Goal: Task Accomplishment & Management: Manage account settings

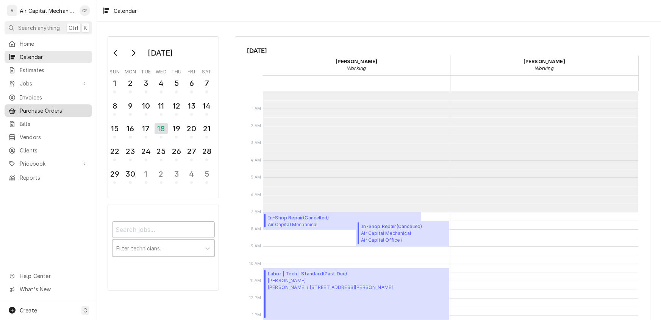
scroll to position [184, 0]
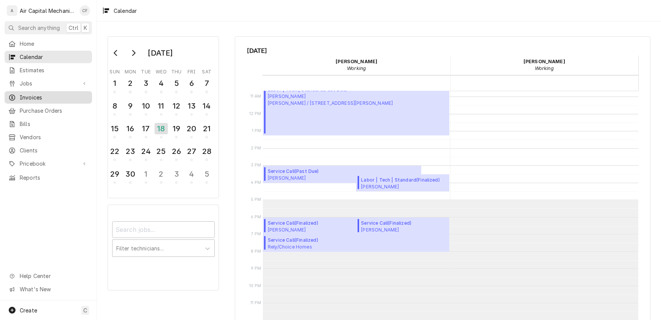
click at [37, 95] on span "Invoices" at bounding box center [54, 98] width 69 height 8
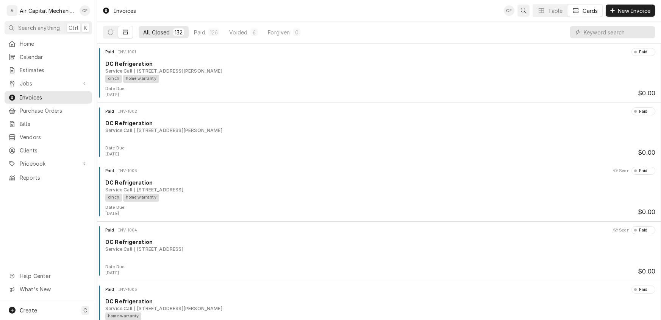
click at [525, 14] on button "Open search" at bounding box center [523, 11] width 12 height 12
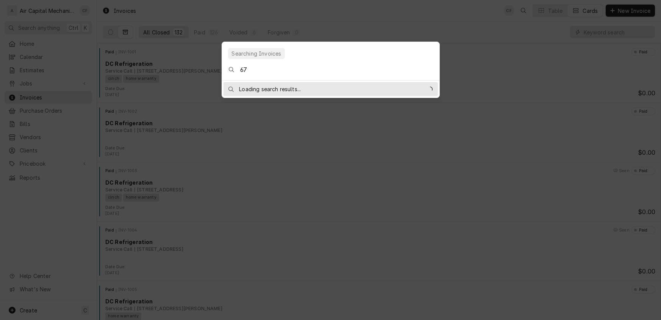
type input "671"
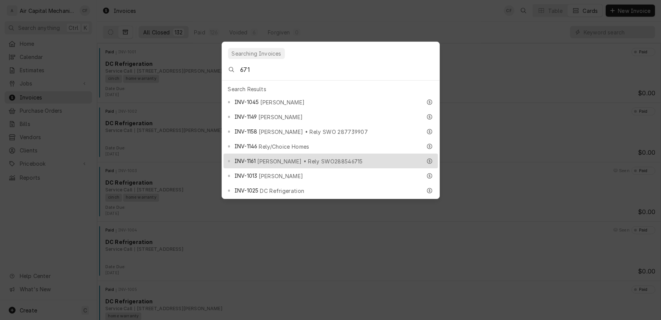
click at [497, 25] on body "A Air Capital Mechanical CF Search anything Ctrl K Home Calendar Estimates Jobs…" at bounding box center [330, 160] width 661 height 320
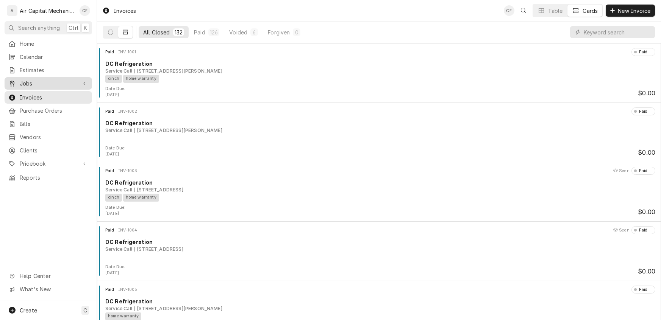
click at [30, 83] on span "Jobs" at bounding box center [48, 84] width 57 height 8
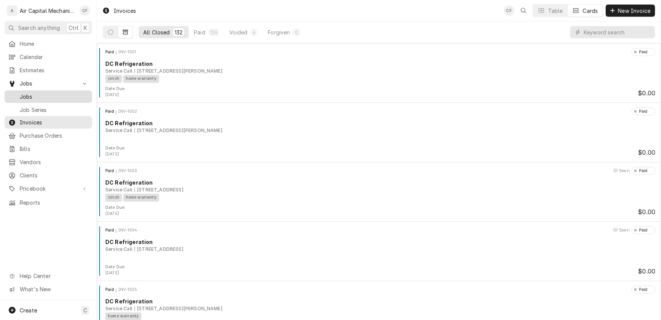
click at [28, 96] on span "Jobs" at bounding box center [54, 97] width 69 height 8
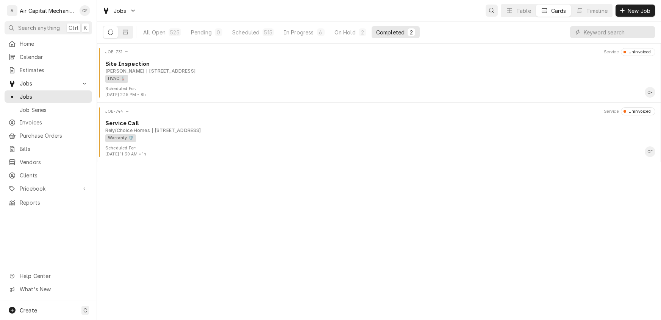
click at [490, 12] on icon "Open search" at bounding box center [491, 10] width 5 height 5
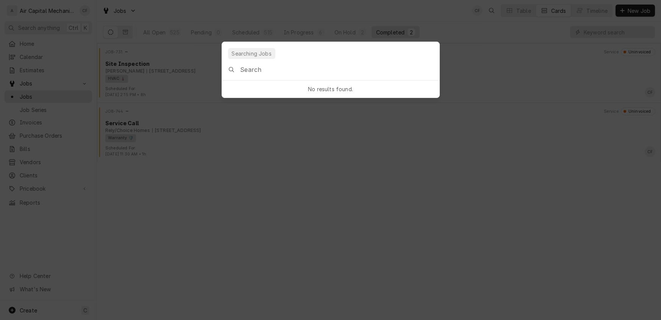
click at [331, 72] on input "Global Command Menu" at bounding box center [339, 69] width 199 height 21
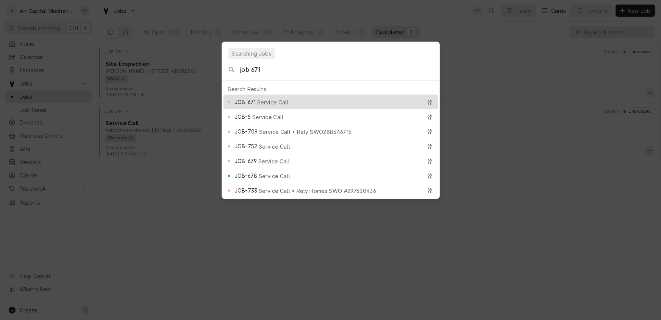
type input "job 671"
click at [275, 98] on span "Service Call" at bounding box center [272, 102] width 31 height 8
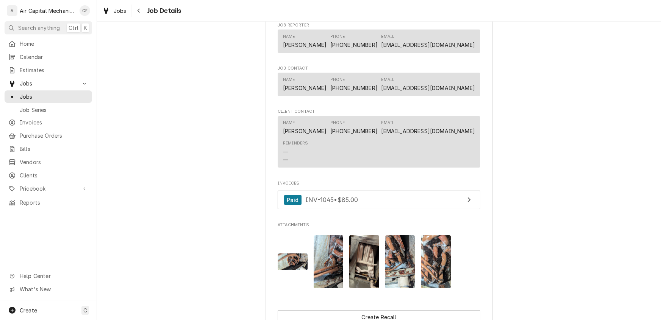
scroll to position [477, 0]
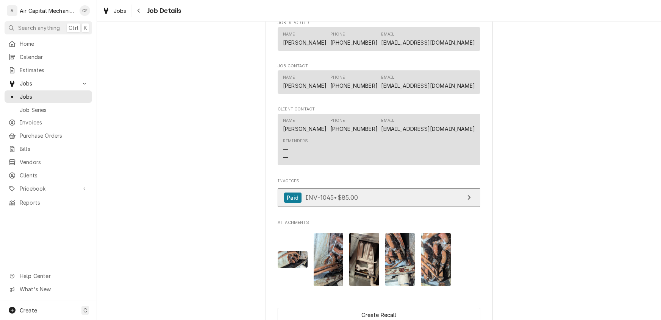
click at [361, 205] on link "Paid INV-1045 • $85.00" at bounding box center [379, 198] width 203 height 19
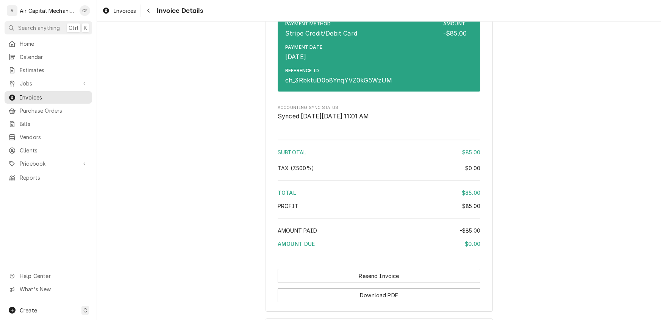
scroll to position [905, 0]
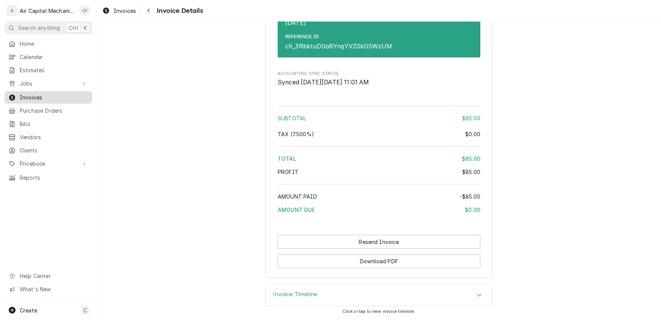
click at [37, 94] on span "Invoices" at bounding box center [54, 98] width 69 height 8
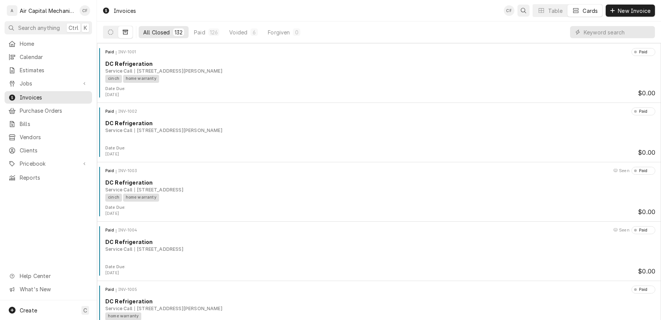
click at [521, 11] on icon "Open search" at bounding box center [523, 10] width 5 height 5
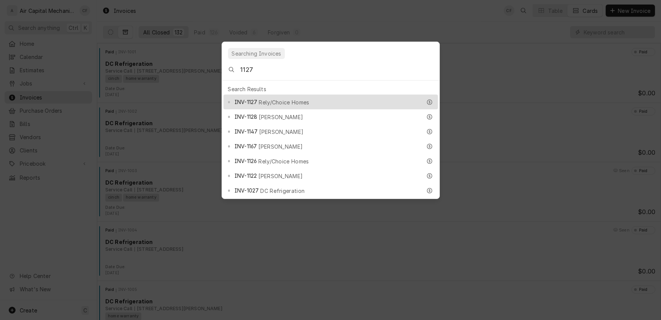
type input "1127"
click at [297, 100] on span "Rely/Choice Homes" at bounding box center [284, 102] width 50 height 8
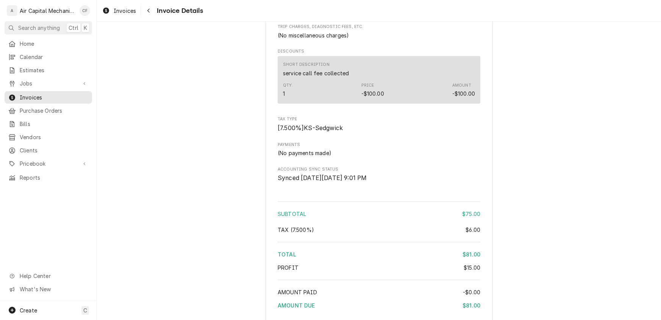
scroll to position [993, 0]
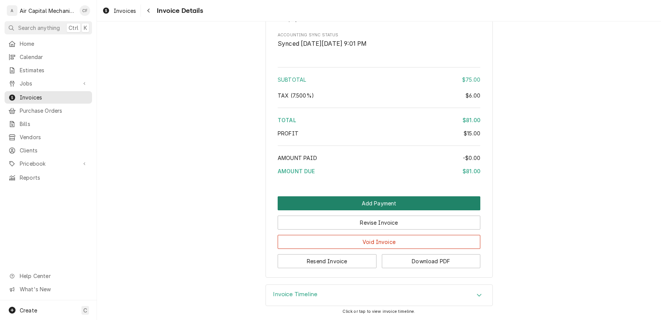
click at [369, 202] on button "Add Payment" at bounding box center [379, 204] width 203 height 14
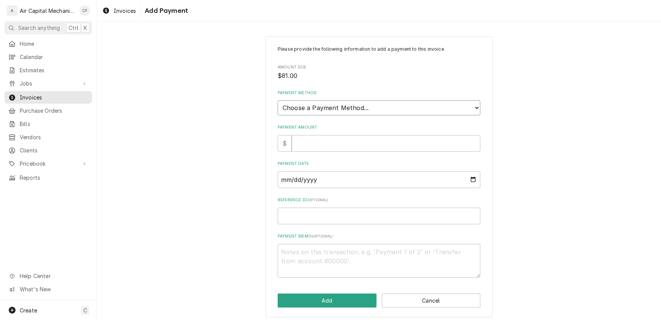
click at [320, 108] on select "Choose a Payment Method... Cash Check Credit/Debit Card ACH/eCheck Other" at bounding box center [379, 107] width 203 height 15
select select "2"
click at [278, 100] on select "Choose a Payment Method... Cash Check Credit/Debit Card ACH/eCheck Other" at bounding box center [379, 107] width 203 height 15
click at [309, 142] on input "Payment Amount" at bounding box center [386, 143] width 189 height 17
type textarea "x"
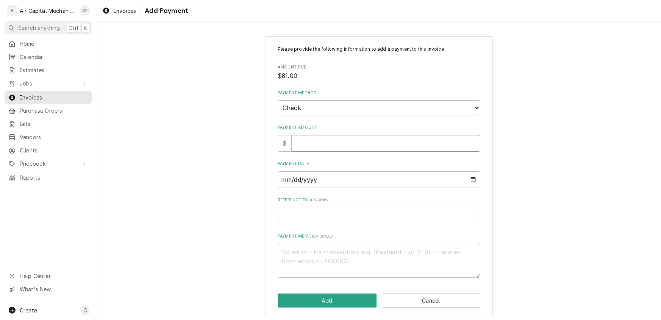
type input "2"
type textarea "x"
type input "20"
type textarea "x"
type input "20.0"
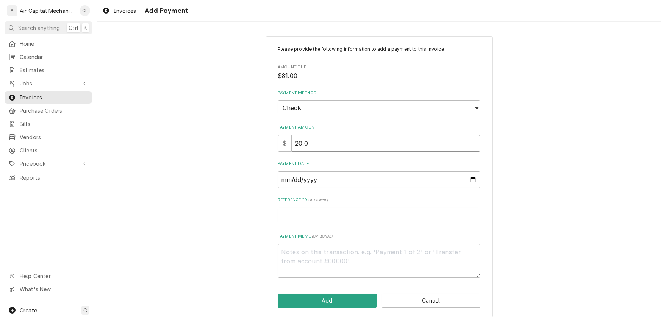
type textarea "x"
type input "20.00"
click at [288, 183] on input "Payment Date" at bounding box center [379, 180] width 203 height 17
click at [425, 299] on button "Cancel" at bounding box center [431, 301] width 99 height 14
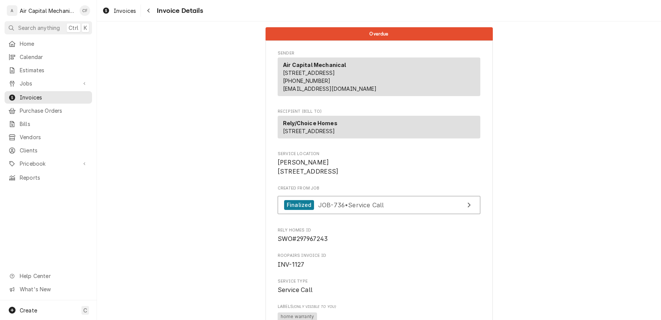
scroll to position [991, 0]
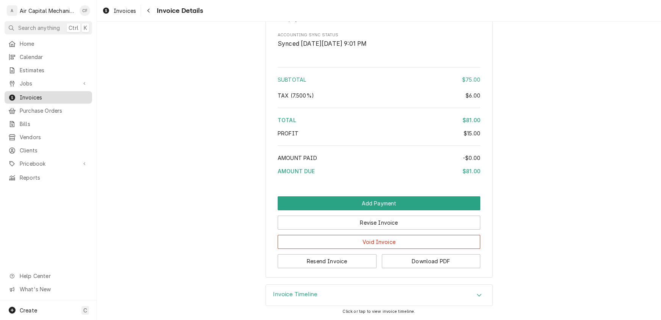
click at [27, 94] on span "Invoices" at bounding box center [54, 98] width 69 height 8
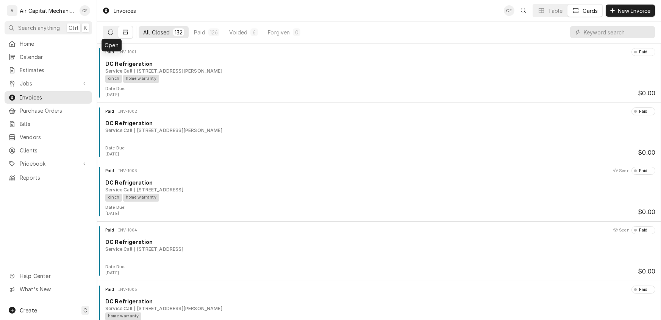
click at [111, 33] on icon "Dynamic Content Wrapper" at bounding box center [110, 32] width 5 height 5
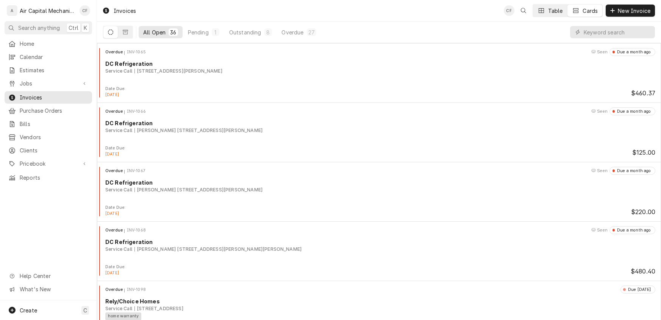
click at [545, 12] on button "Table" at bounding box center [550, 11] width 34 height 12
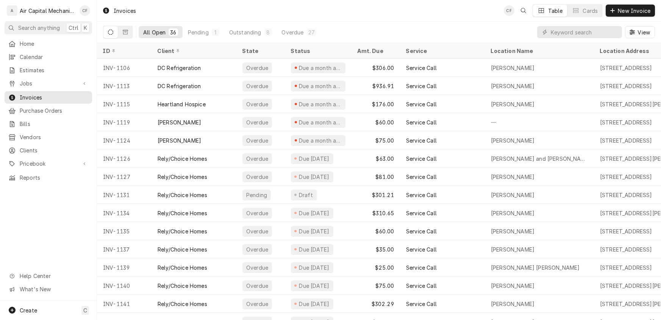
scroll to position [177, 0]
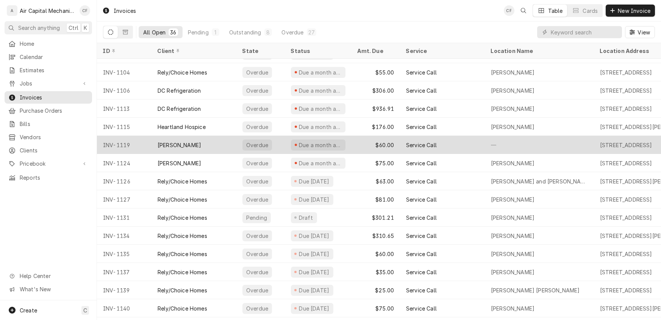
click at [188, 142] on div "[PERSON_NAME]" at bounding box center [180, 145] width 44 height 8
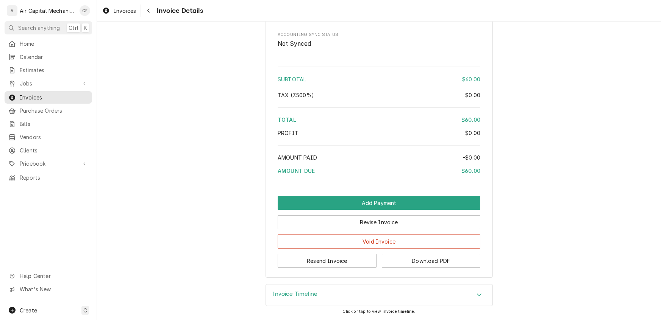
scroll to position [677, 0]
click at [327, 260] on button "Resend Invoice" at bounding box center [327, 261] width 99 height 14
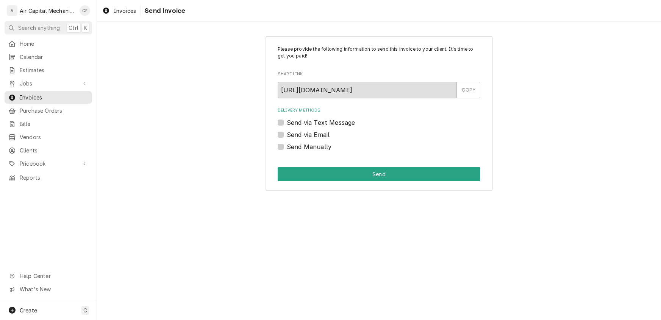
click at [287, 124] on label "Send via Text Message" at bounding box center [321, 122] width 68 height 9
click at [287, 124] on input "Send via Text Message" at bounding box center [388, 126] width 203 height 17
checkbox input "true"
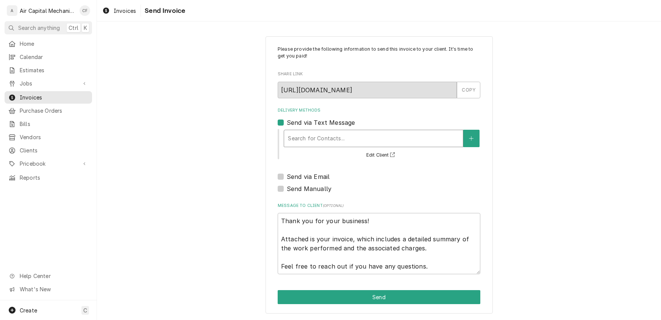
click at [297, 137] on div "Delivery Methods" at bounding box center [373, 139] width 171 height 14
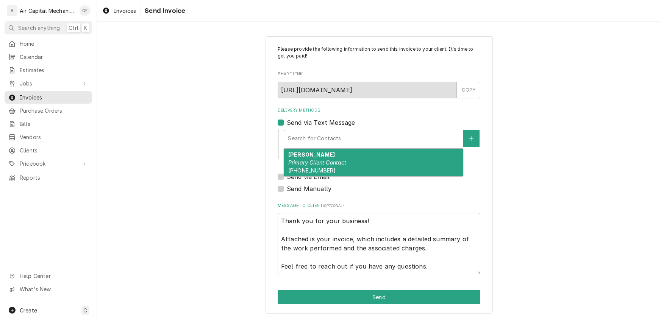
click at [303, 160] on em "Primary Client Contact" at bounding box center [317, 162] width 58 height 6
type textarea "x"
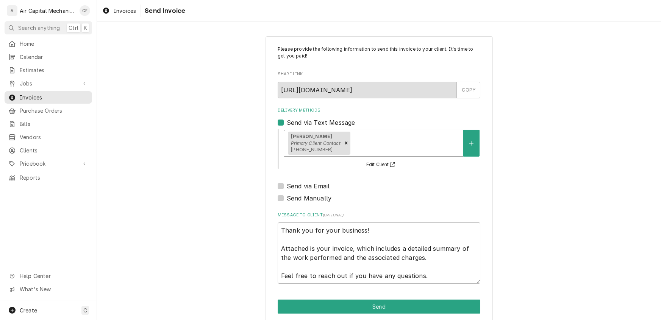
click at [287, 188] on label "Send via Email" at bounding box center [308, 186] width 43 height 9
click at [287, 188] on input "Send via Email" at bounding box center [388, 190] width 203 height 17
checkbox input "true"
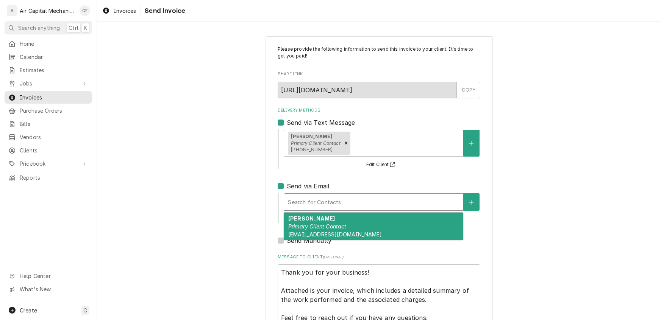
click at [335, 199] on div "Delivery Methods" at bounding box center [373, 202] width 171 height 14
click at [333, 229] on em "Primary Client Contact" at bounding box center [317, 227] width 58 height 6
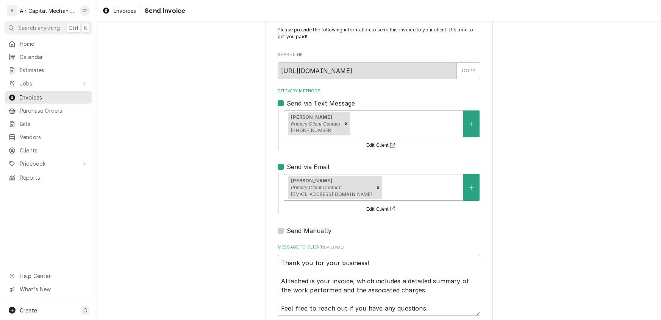
scroll to position [61, 0]
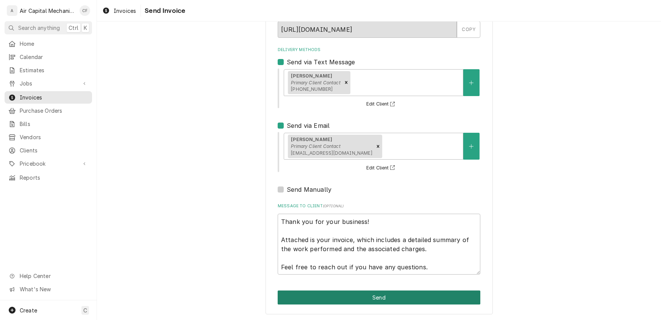
click at [339, 294] on button "Send" at bounding box center [379, 298] width 203 height 14
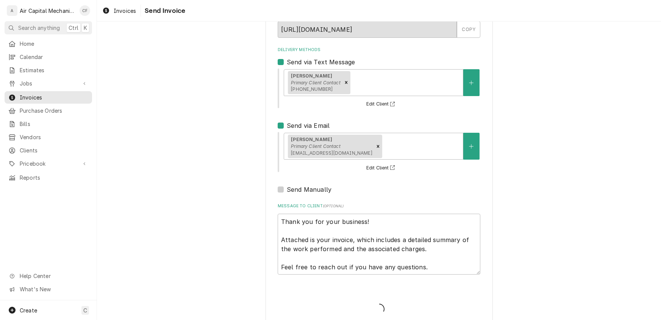
type textarea "x"
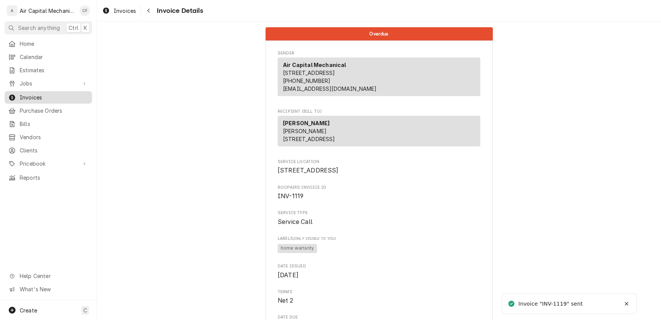
click at [33, 95] on span "Invoices" at bounding box center [54, 98] width 69 height 8
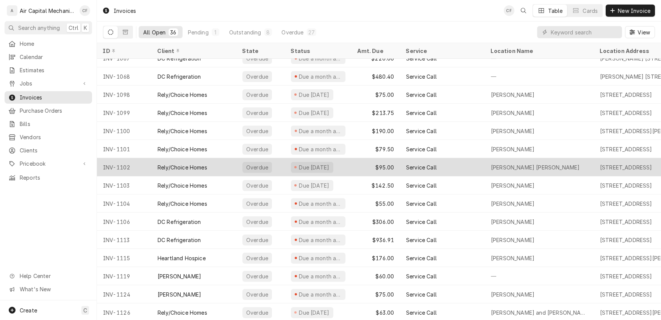
scroll to position [82, 0]
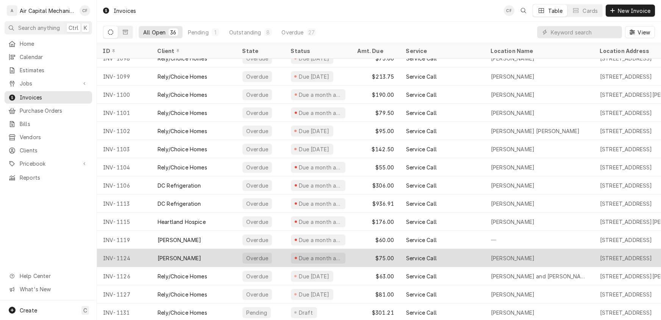
click at [180, 255] on div "[PERSON_NAME]" at bounding box center [180, 259] width 44 height 8
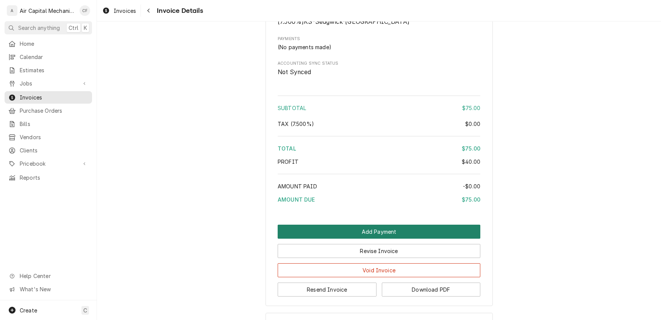
scroll to position [644, 0]
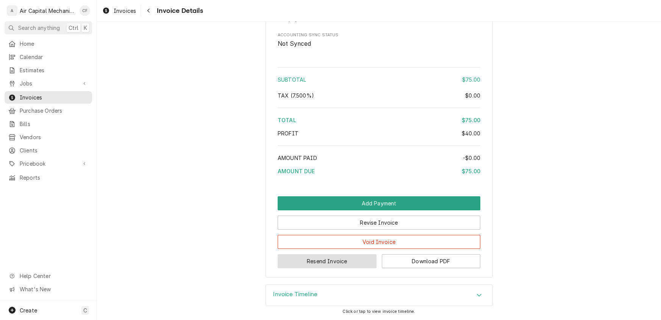
click at [346, 262] on button "Resend Invoice" at bounding box center [327, 262] width 99 height 14
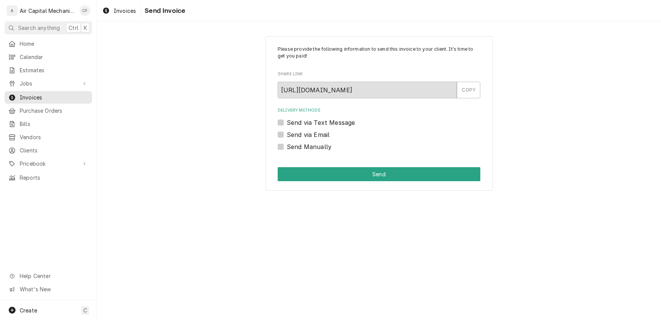
click at [287, 122] on label "Send via Text Message" at bounding box center [321, 122] width 68 height 9
click at [287, 122] on input "Send via Text Message" at bounding box center [388, 126] width 203 height 17
checkbox input "true"
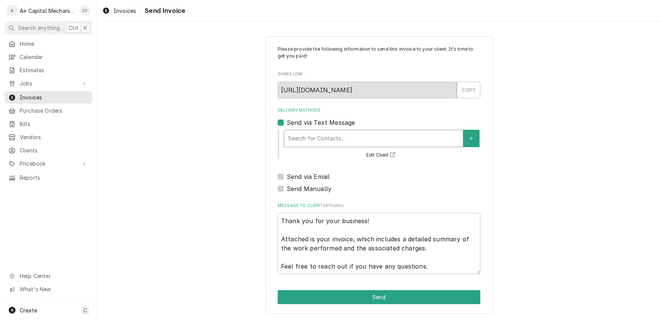
click at [308, 142] on div "Delivery Methods" at bounding box center [373, 139] width 171 height 14
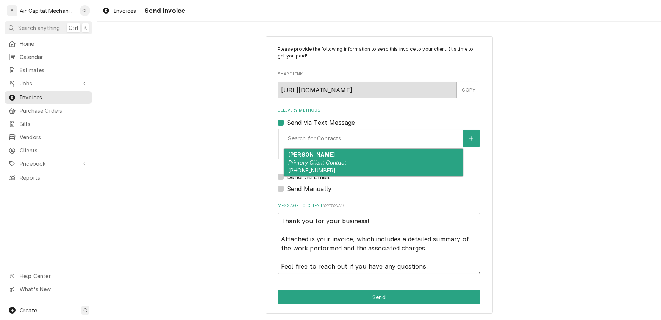
click at [311, 164] on em "Primary Client Contact" at bounding box center [317, 162] width 58 height 6
type textarea "x"
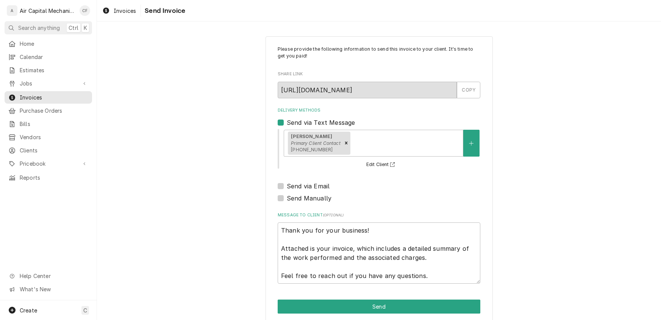
click at [287, 189] on label "Send via Email" at bounding box center [308, 186] width 43 height 9
click at [287, 189] on input "Send via Email" at bounding box center [388, 190] width 203 height 17
checkbox input "true"
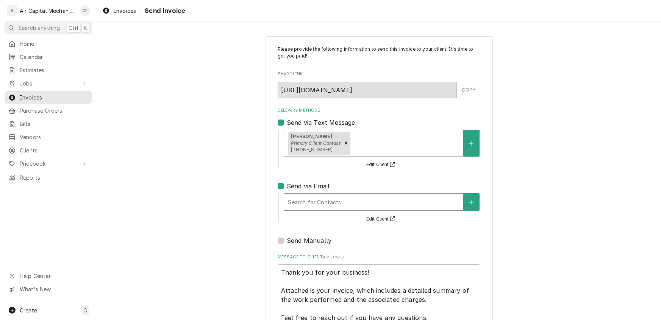
click at [338, 202] on div "Delivery Methods" at bounding box center [373, 202] width 171 height 14
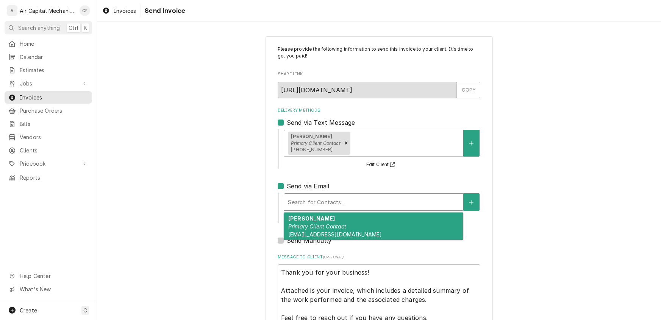
click at [325, 225] on em "Primary Client Contact" at bounding box center [317, 227] width 58 height 6
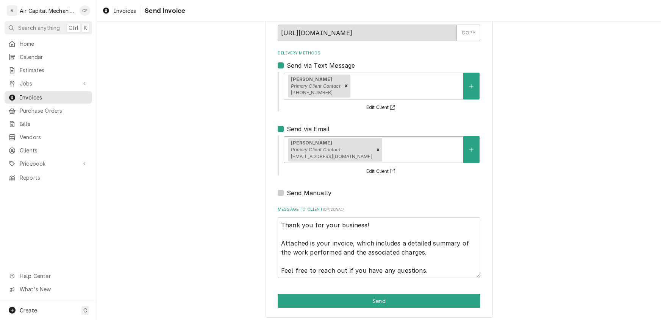
scroll to position [61, 0]
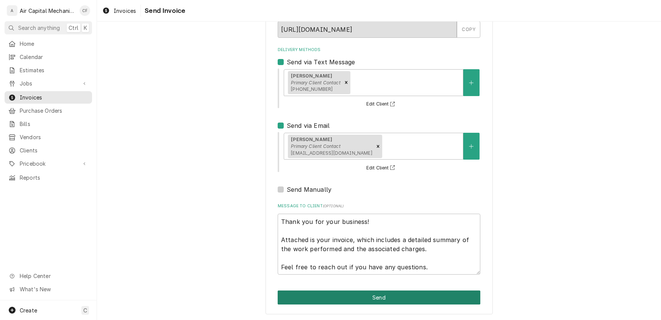
click at [344, 296] on button "Send" at bounding box center [379, 298] width 203 height 14
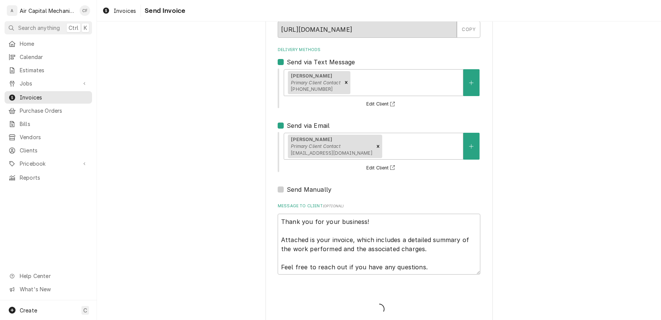
type textarea "x"
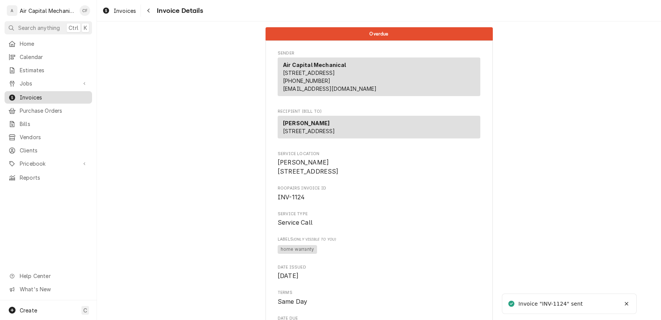
click at [36, 95] on span "Invoices" at bounding box center [54, 98] width 69 height 8
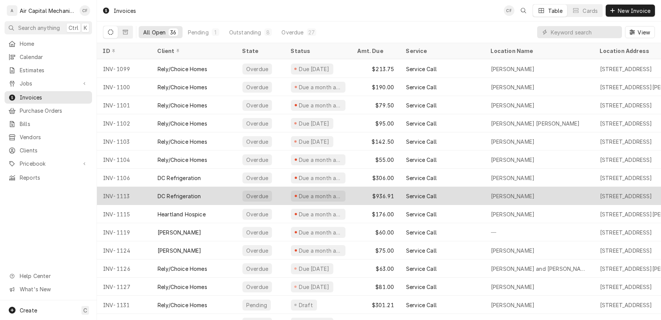
scroll to position [100, 0]
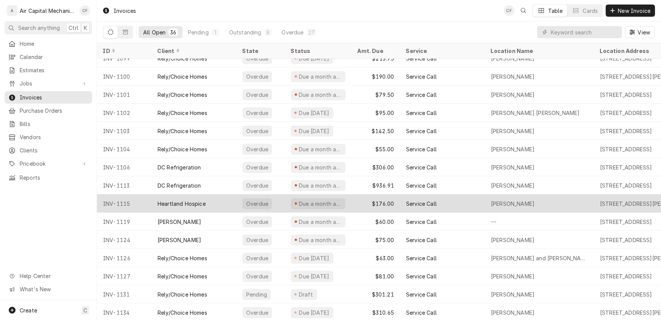
click at [201, 201] on div "Heartland Hospice" at bounding box center [182, 204] width 48 height 8
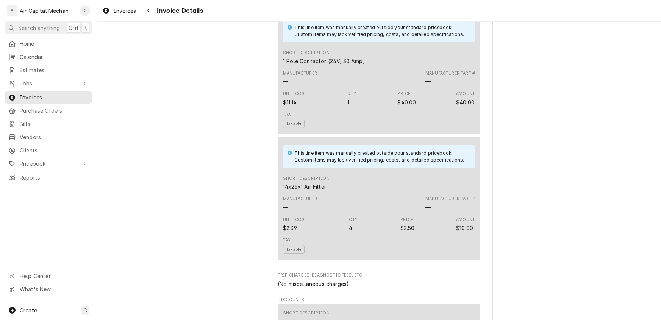
scroll to position [1241, 0]
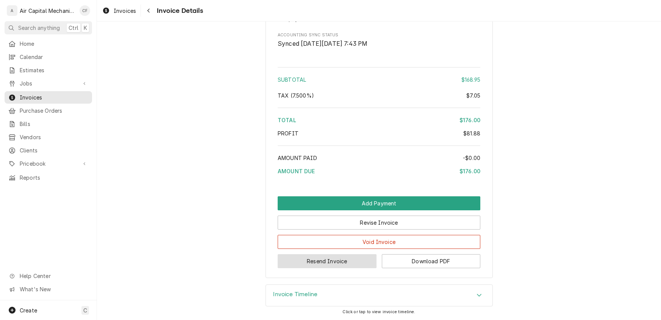
click at [335, 261] on button "Resend Invoice" at bounding box center [327, 262] width 99 height 14
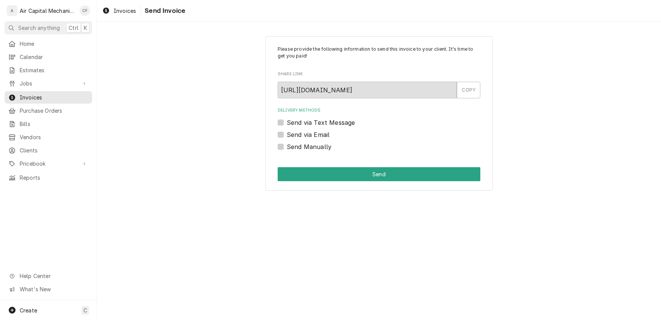
click at [287, 136] on label "Send via Email" at bounding box center [308, 134] width 43 height 9
click at [287, 136] on input "Send via Email" at bounding box center [388, 138] width 203 height 17
checkbox input "true"
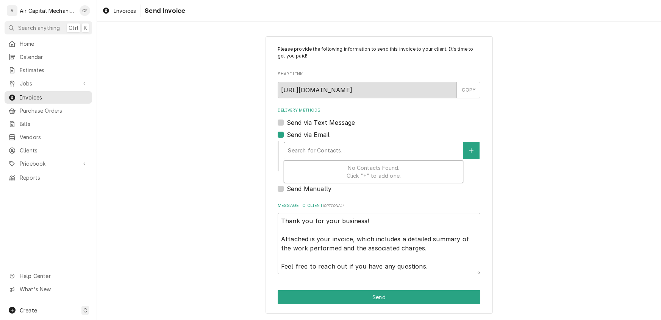
click at [325, 148] on div "Delivery Methods" at bounding box center [373, 151] width 171 height 14
click at [377, 127] on div "Send via Text Message" at bounding box center [379, 122] width 203 height 9
click at [287, 124] on label "Send via Text Message" at bounding box center [321, 122] width 68 height 9
click at [287, 124] on input "Send via Text Message" at bounding box center [388, 126] width 203 height 17
checkbox input "true"
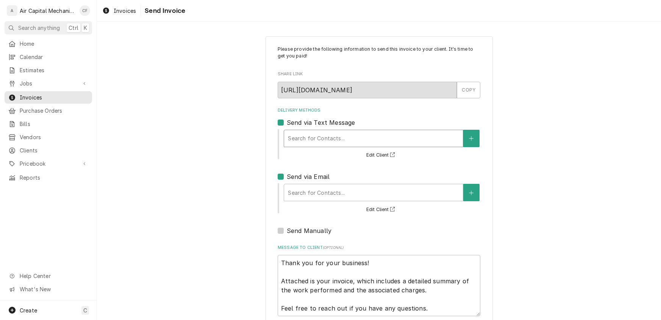
click at [316, 139] on div "Delivery Methods" at bounding box center [373, 139] width 171 height 14
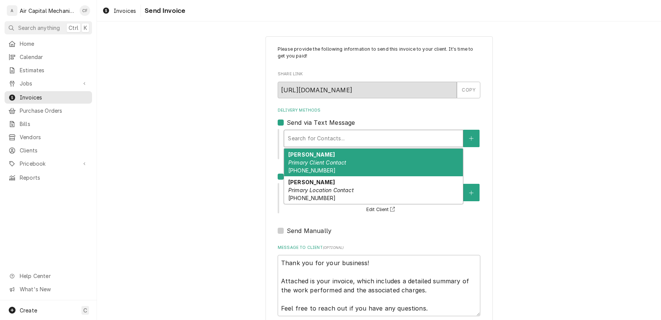
click at [312, 156] on strong "Deanne Almond" at bounding box center [311, 155] width 47 height 6
type textarea "x"
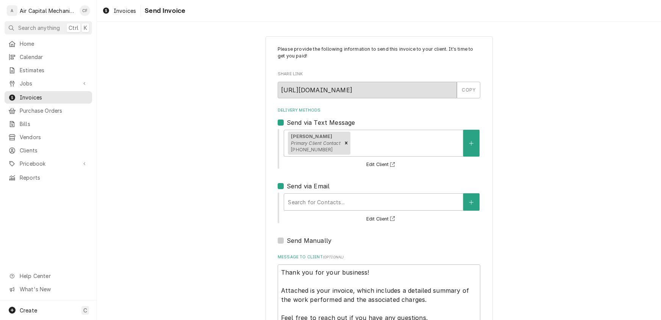
click at [287, 186] on label "Send via Email" at bounding box center [308, 186] width 43 height 9
click at [287, 186] on input "Send via Email" at bounding box center [388, 190] width 203 height 17
checkbox input "false"
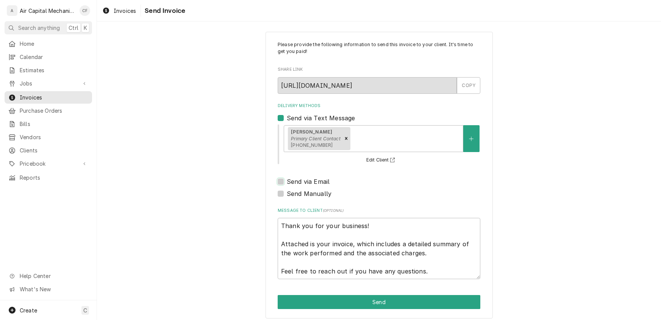
scroll to position [9, 0]
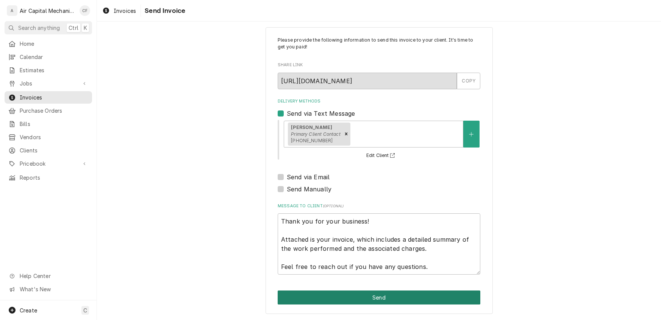
click at [345, 304] on button "Send" at bounding box center [379, 298] width 203 height 14
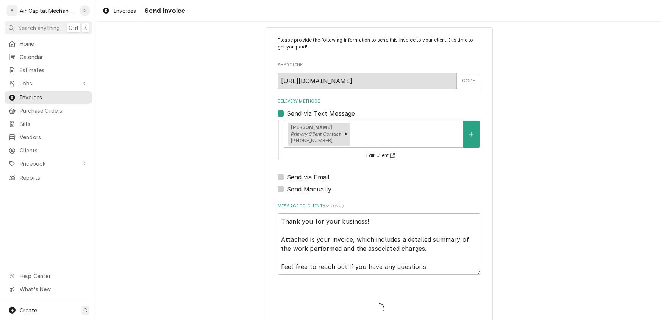
type textarea "x"
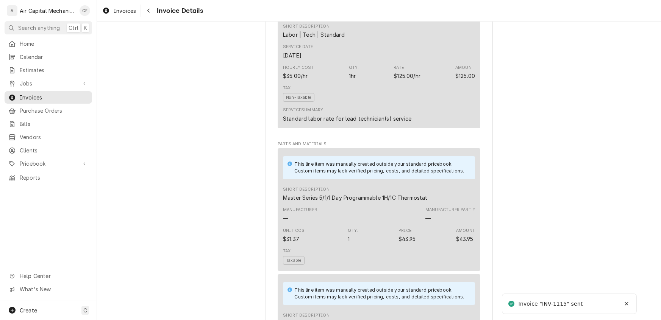
scroll to position [717, 0]
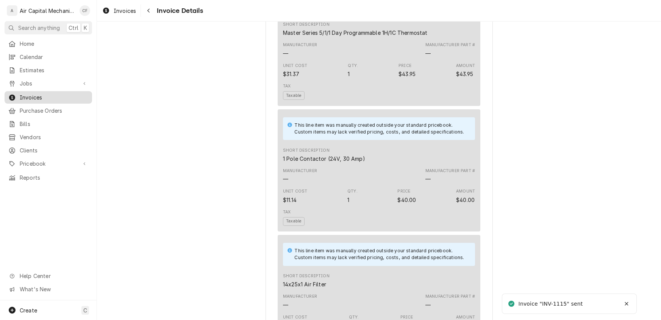
click at [39, 94] on span "Invoices" at bounding box center [54, 98] width 69 height 8
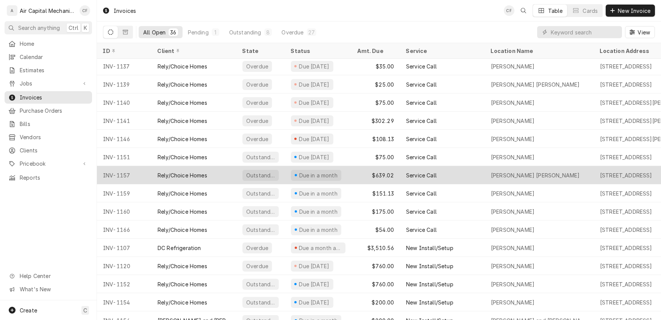
scroll to position [391, 0]
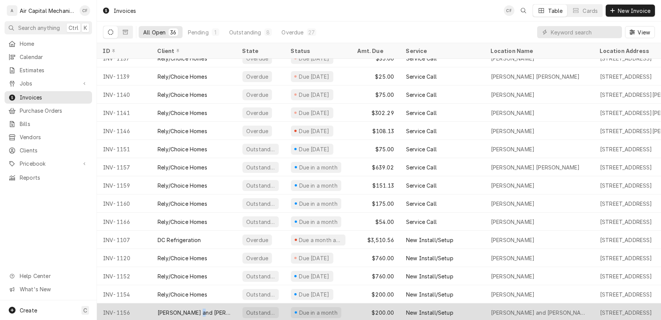
click at [199, 310] on div "[PERSON_NAME] and [PERSON_NAME]" at bounding box center [194, 313] width 73 height 8
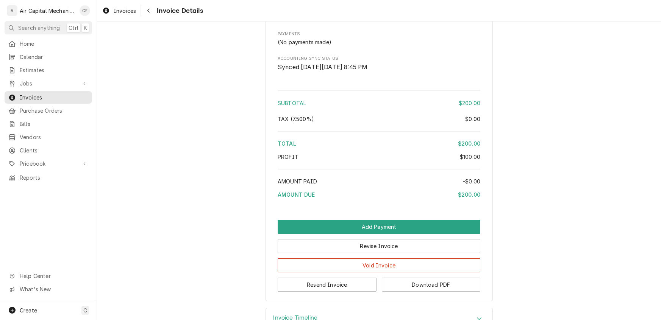
scroll to position [681, 0]
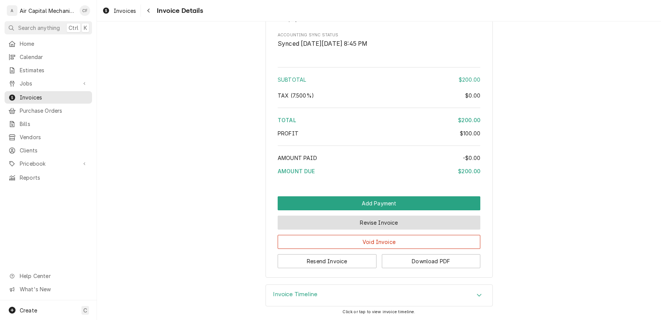
click at [388, 225] on button "Revise Invoice" at bounding box center [379, 223] width 203 height 14
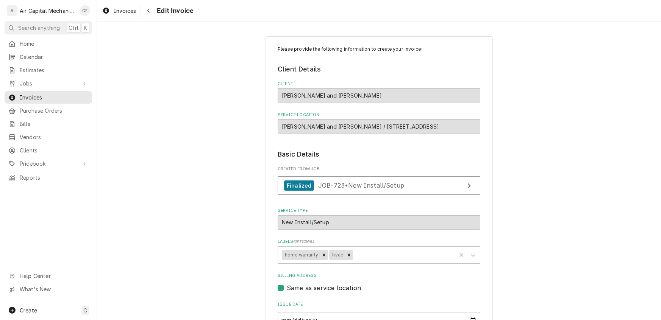
click at [353, 92] on div "[PERSON_NAME] and [PERSON_NAME]" at bounding box center [379, 95] width 203 height 14
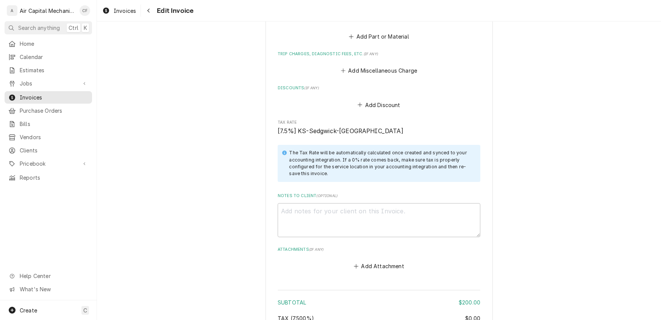
scroll to position [735, 0]
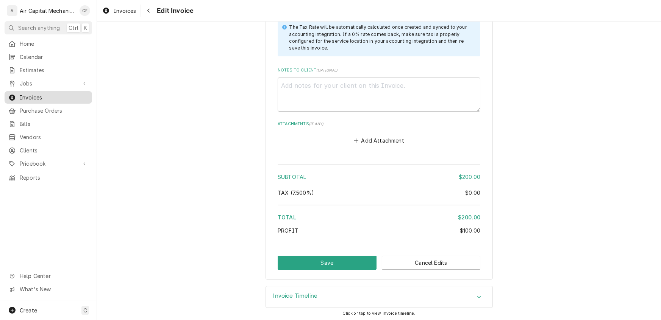
click at [31, 96] on span "Invoices" at bounding box center [54, 98] width 69 height 8
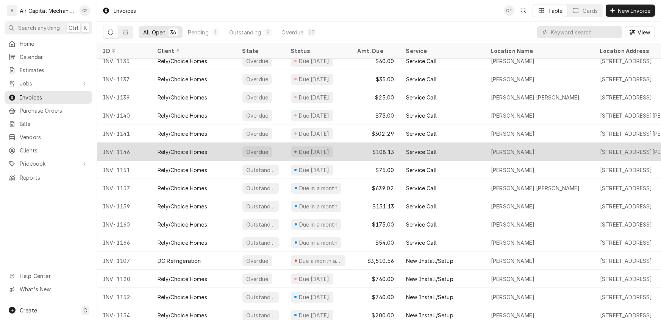
scroll to position [391, 0]
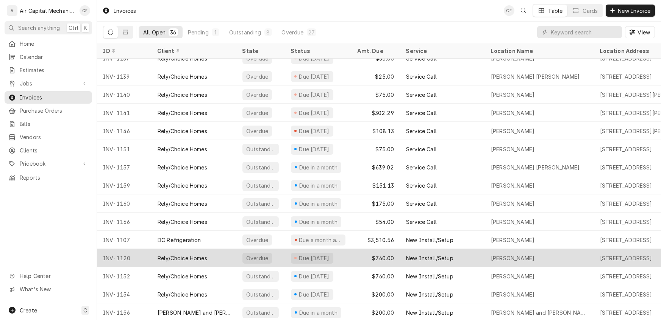
click at [117, 258] on div "INV-1120" at bounding box center [124, 258] width 55 height 18
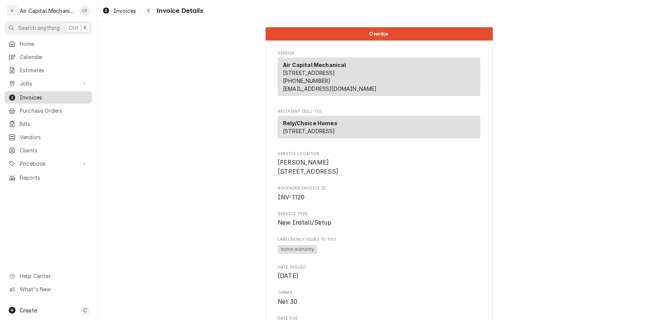
click at [30, 98] on span "Invoices" at bounding box center [54, 98] width 69 height 8
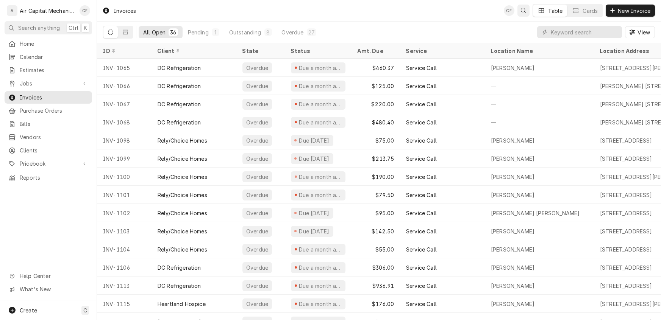
click at [522, 11] on icon "Open search" at bounding box center [523, 10] width 5 height 5
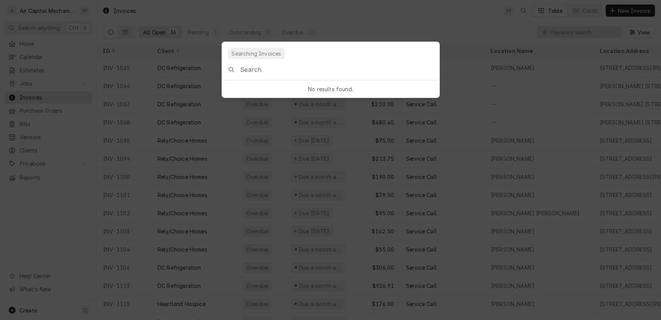
click at [319, 72] on input "Global Command Menu" at bounding box center [339, 69] width 199 height 21
type input "668"
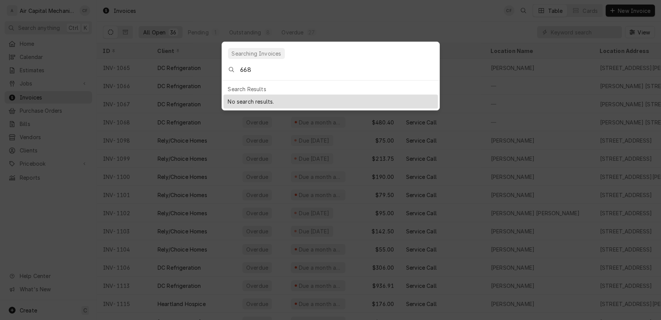
drag, startPoint x: 264, startPoint y: 67, endPoint x: 215, endPoint y: 65, distance: 48.9
click at [215, 65] on body "A Air Capital Mechanical CF Search anything Ctrl K Home Calendar Estimates Jobs…" at bounding box center [330, 160] width 661 height 320
type input "\"
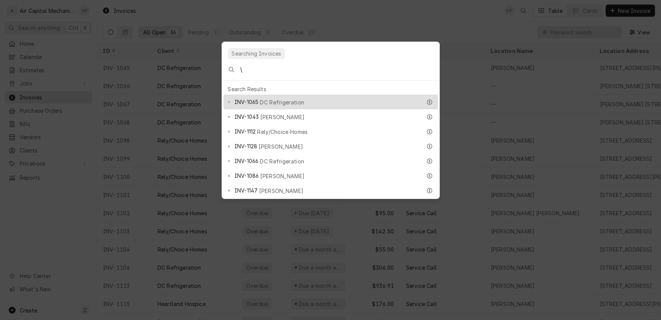
click at [436, 20] on body "A Air Capital Mechanical CF Search anything Ctrl K Home Calendar Estimates Jobs…" at bounding box center [330, 160] width 661 height 320
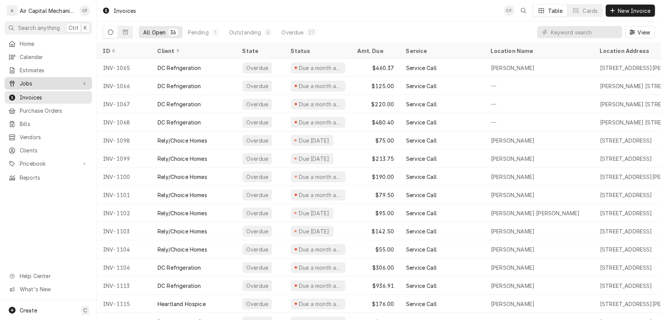
click at [24, 82] on span "Jobs" at bounding box center [48, 84] width 57 height 8
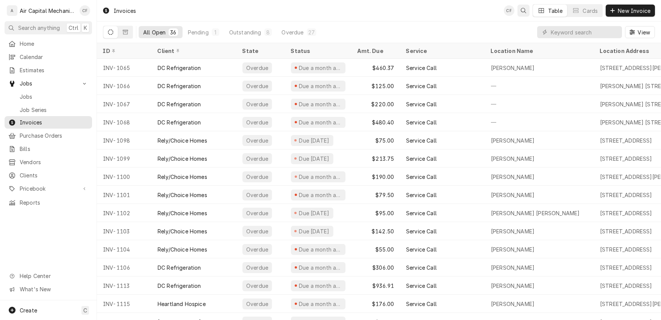
click at [526, 11] on div "Open search" at bounding box center [524, 11] width 8 height 8
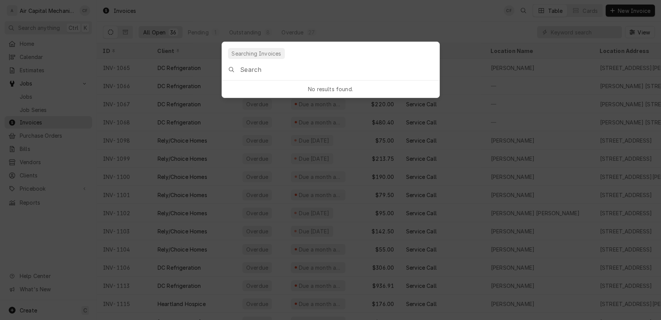
click at [273, 70] on input "Global Command Menu" at bounding box center [339, 69] width 199 height 21
click at [436, 19] on body "A Air Capital Mechanical CF Search anything Ctrl K Home Calendar Estimates Jobs…" at bounding box center [330, 160] width 661 height 320
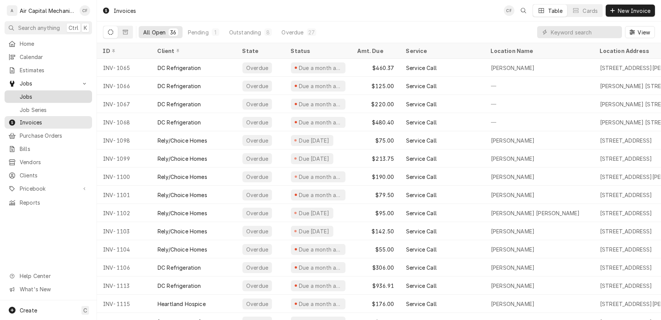
click at [28, 94] on span "Jobs" at bounding box center [54, 97] width 69 height 8
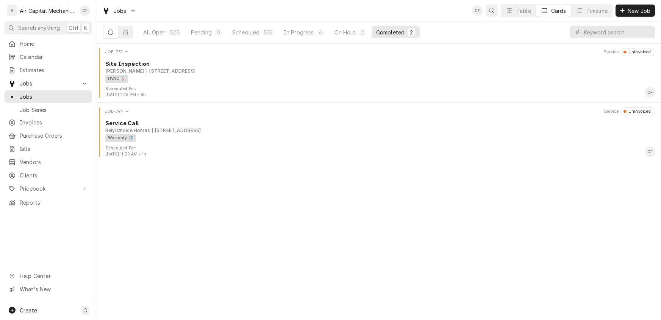
click at [488, 9] on div "Open search" at bounding box center [492, 11] width 8 height 8
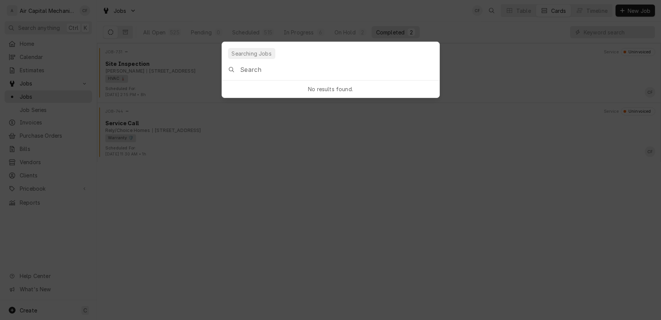
click at [319, 71] on input "Global Command Menu" at bounding box center [339, 69] width 199 height 21
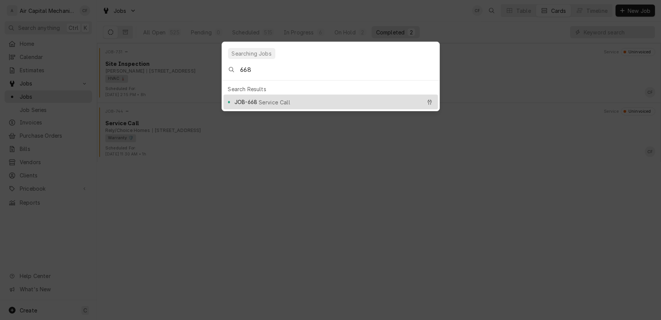
type input "668"
click at [260, 100] on span "Service Call" at bounding box center [274, 102] width 31 height 8
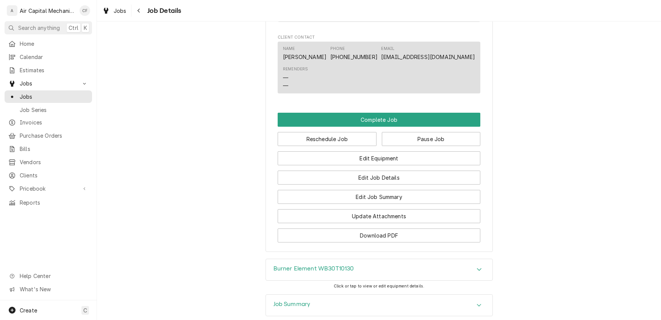
scroll to position [577, 0]
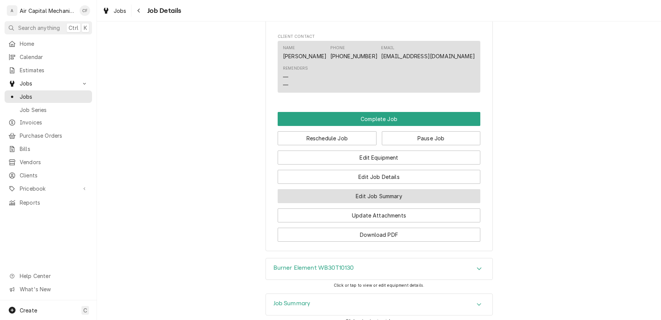
click at [378, 200] on button "Edit Job Summary" at bounding box center [379, 196] width 203 height 14
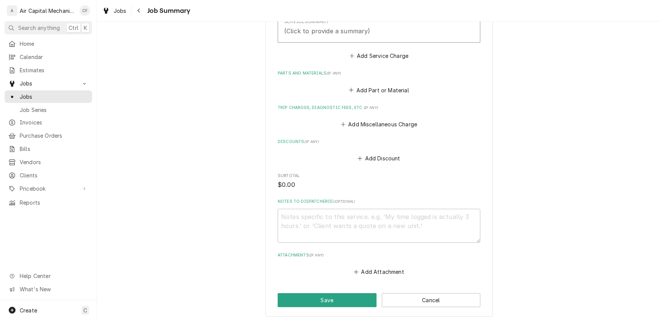
scroll to position [299, 0]
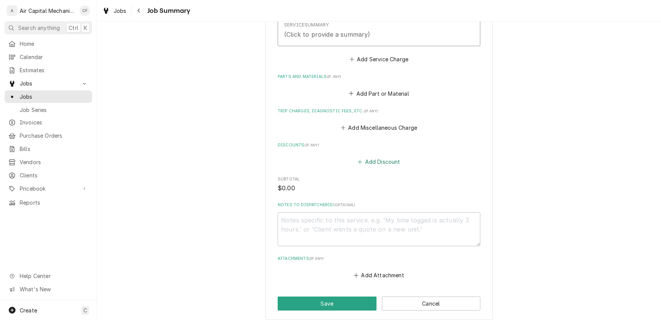
click at [369, 162] on button "Add Discount" at bounding box center [378, 162] width 45 height 11
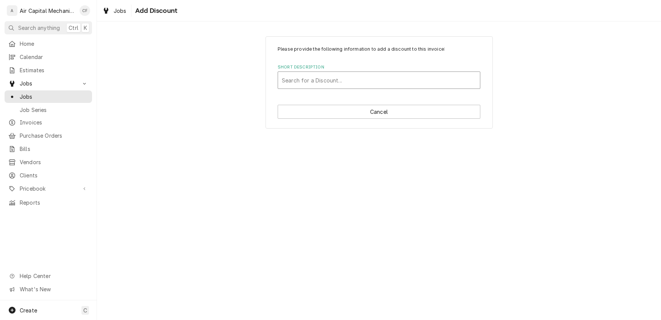
click at [369, 77] on div "Short Description" at bounding box center [379, 80] width 194 height 14
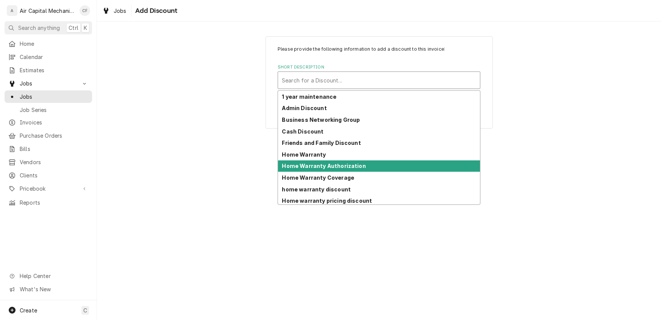
scroll to position [60, 0]
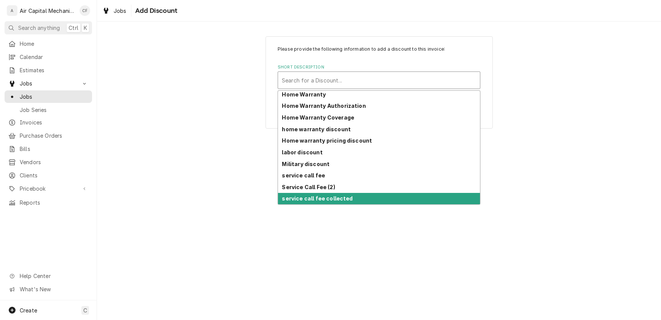
click at [328, 199] on strong "service call fee collected" at bounding box center [317, 198] width 71 height 6
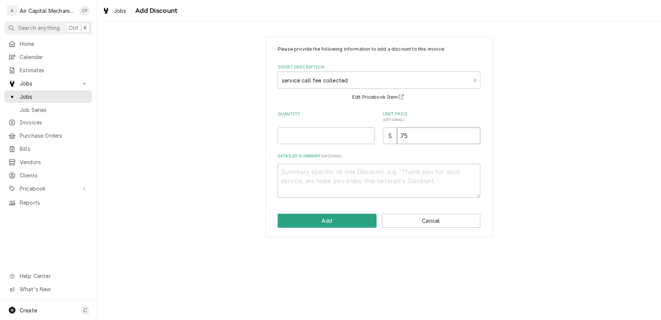
click at [425, 138] on input "75" at bounding box center [438, 136] width 83 height 17
type textarea "x"
type input "7"
type textarea "x"
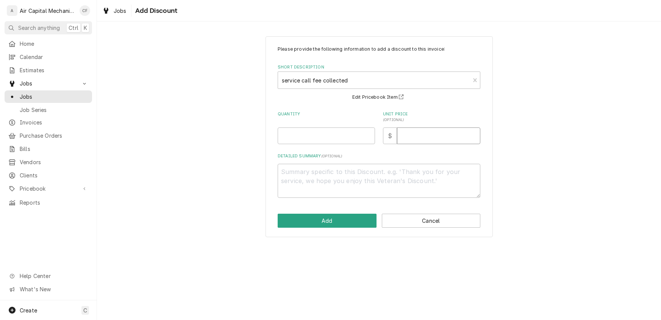
type input "1"
type textarea "x"
type input "10"
type textarea "x"
type input "100"
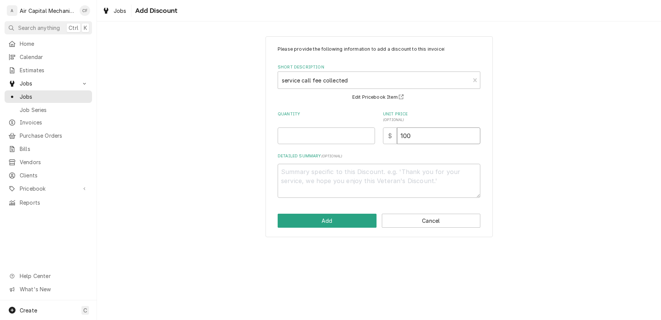
type textarea "x"
type input "100.0"
type textarea "x"
type input "100.00"
click at [367, 143] on input "Quantity" at bounding box center [326, 136] width 97 height 17
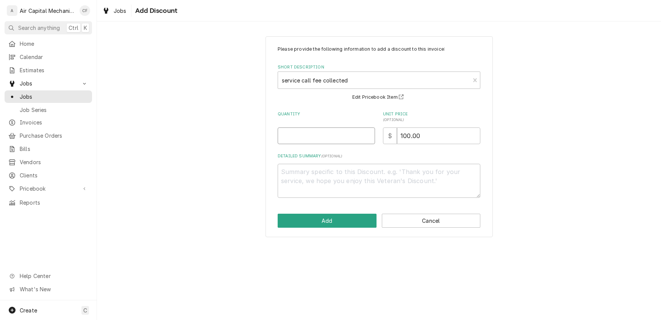
type textarea "x"
type input "1"
click at [325, 223] on button "Add" at bounding box center [327, 221] width 99 height 14
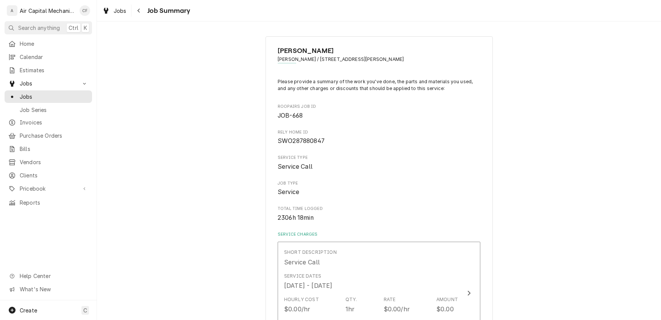
scroll to position [299, 0]
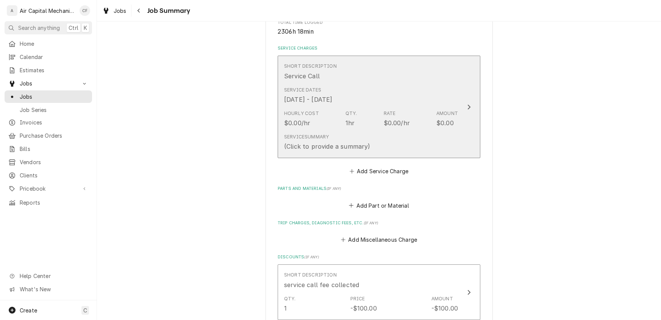
click at [410, 113] on div "Hourly Cost $0.00/hr Qty. 1hr Rate $0.00/hr Amount $0.00" at bounding box center [371, 118] width 174 height 23
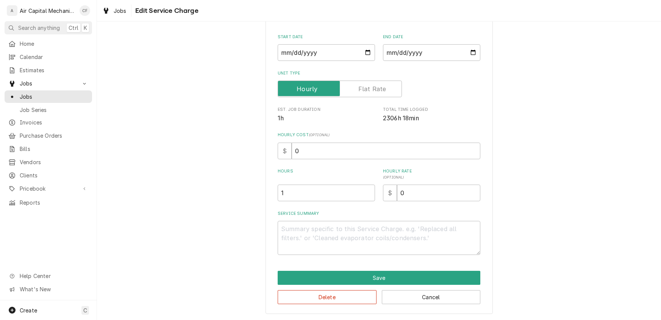
type textarea "x"
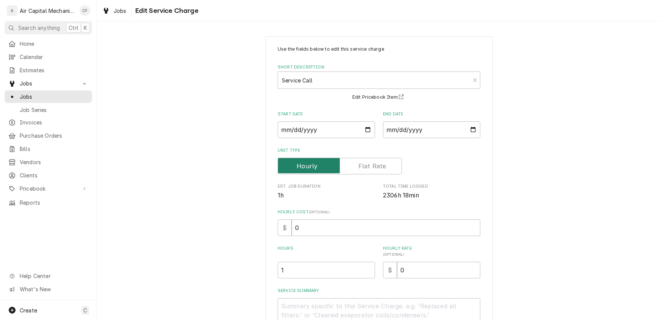
click at [395, 168] on input "Unit Type" at bounding box center [339, 166] width 117 height 17
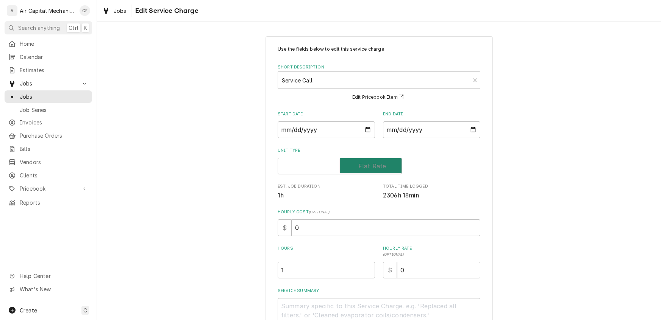
checkbox input "true"
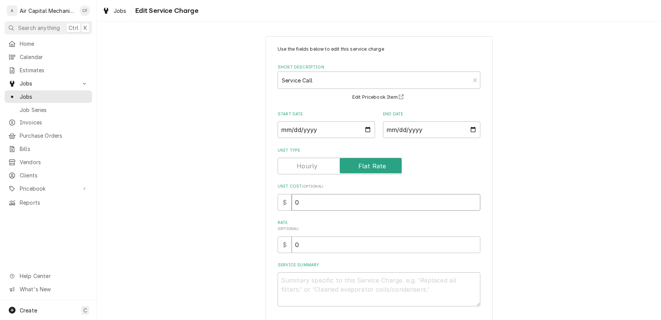
click at [312, 205] on input "0" at bounding box center [386, 202] width 189 height 17
type textarea "x"
type input "7"
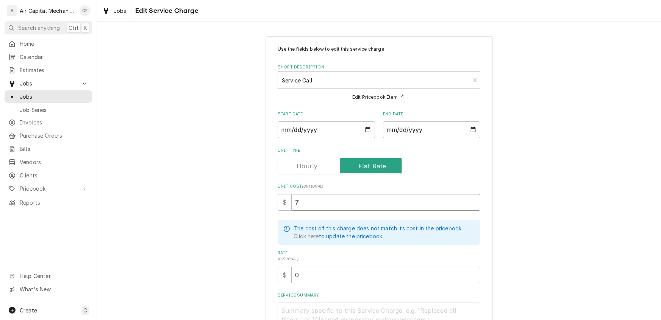
type textarea "x"
type input "70"
click at [313, 278] on input "0" at bounding box center [386, 275] width 189 height 17
type textarea "x"
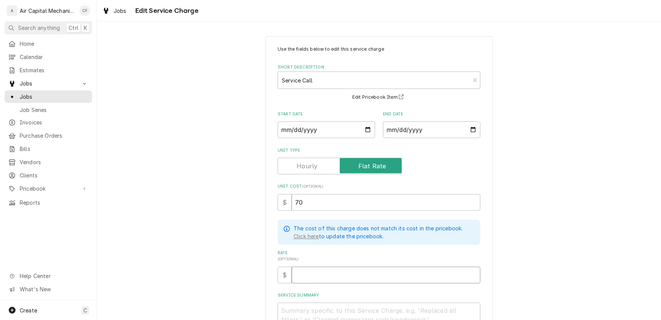
type input "1"
type textarea "x"
type input "11"
type textarea "x"
type input "112"
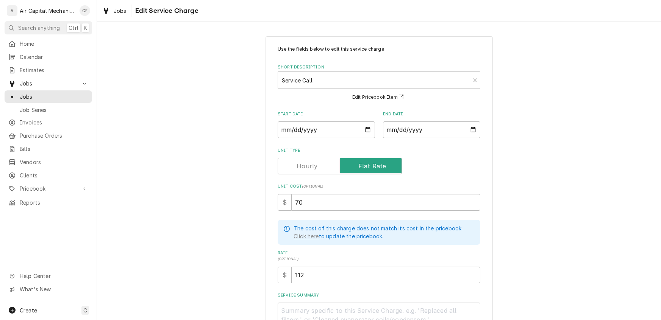
type textarea "x"
type input "112.5"
type textarea "x"
type input "112.50"
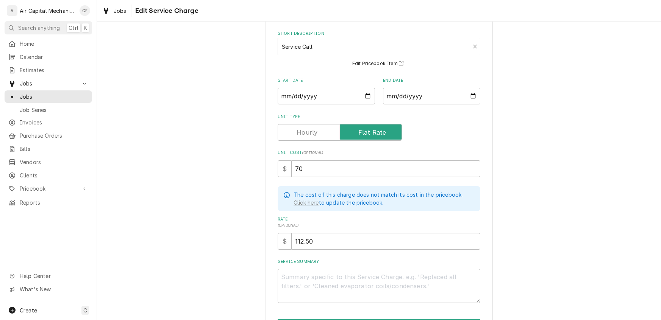
scroll to position [81, 0]
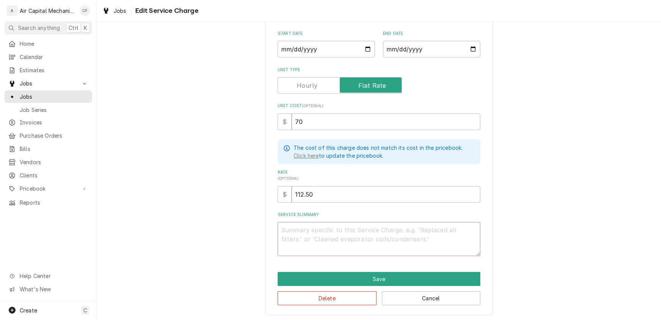
click at [326, 227] on textarea "Service Summary" at bounding box center [379, 239] width 203 height 34
type textarea "x"
type textarea "N"
type textarea "x"
type textarea "Ne"
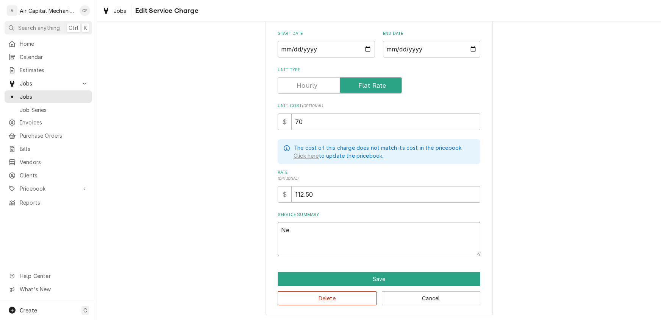
type textarea "x"
type textarea "Nee"
type textarea "x"
type textarea "Need"
type textarea "x"
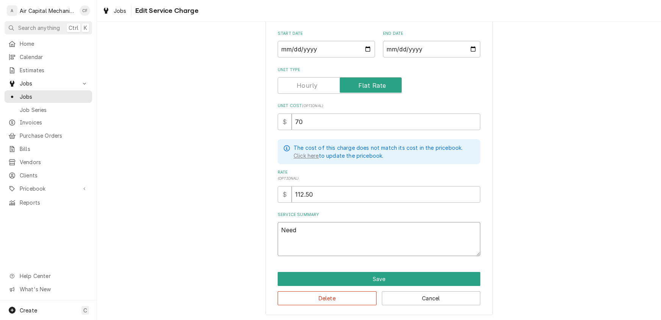
type textarea "Need"
type textarea "x"
type textarea "Need t"
type textarea "x"
type textarea "Need to"
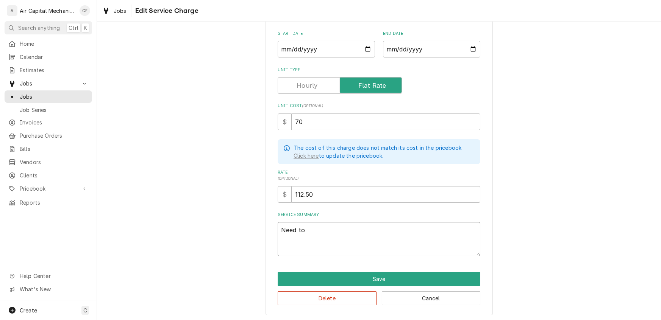
type textarea "x"
type textarea "Need to"
type textarea "x"
type textarea "Need to r"
type textarea "x"
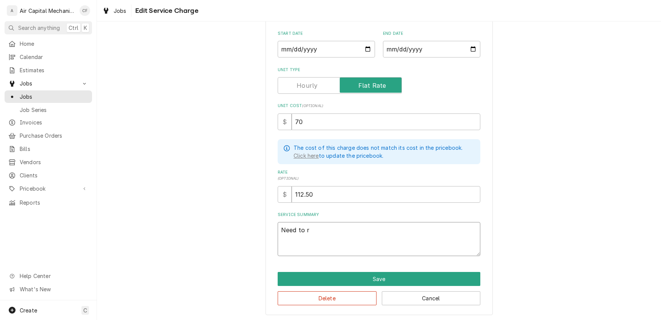
type textarea "Need to re"
type textarea "x"
type textarea "Need to rep"
type textarea "x"
type textarea "Need to repl"
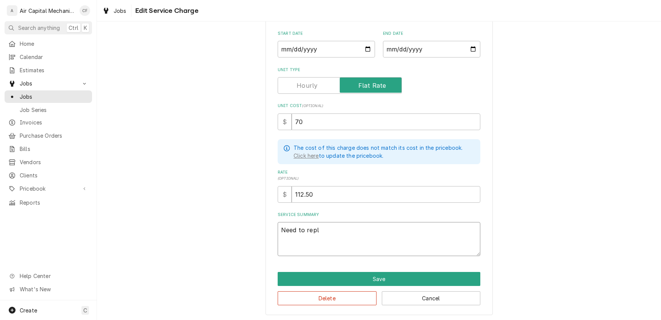
type textarea "x"
type textarea "Need to repla"
type textarea "x"
type textarea "Need to replac"
type textarea "x"
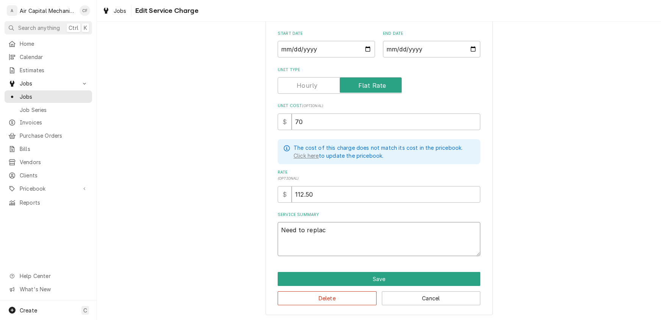
type textarea "Need to replace"
type textarea "x"
type textarea "Need to replace"
type textarea "x"
type textarea "Need to replace b"
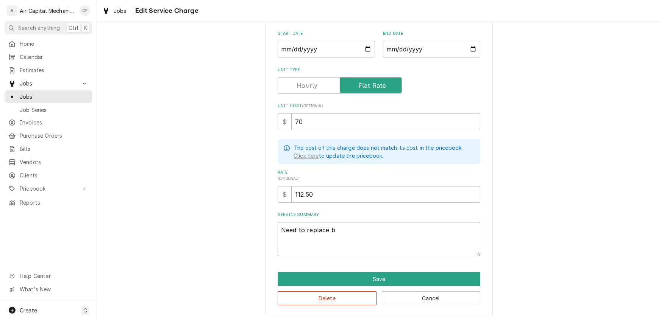
type textarea "x"
type textarea "Need to replace bu"
type textarea "x"
type textarea "Need to replace bur"
type textarea "x"
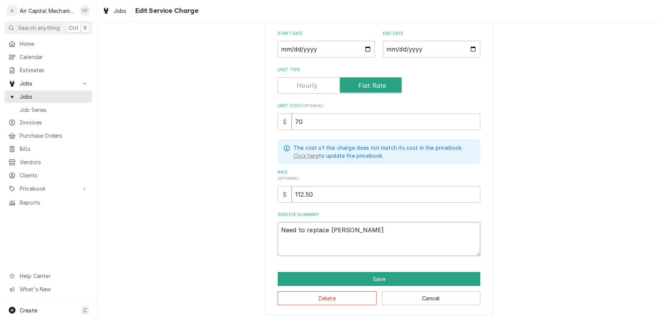
type textarea "Need to replace burn"
type textarea "x"
type textarea "Need to replace burne"
type textarea "x"
type textarea "Need to replace burner"
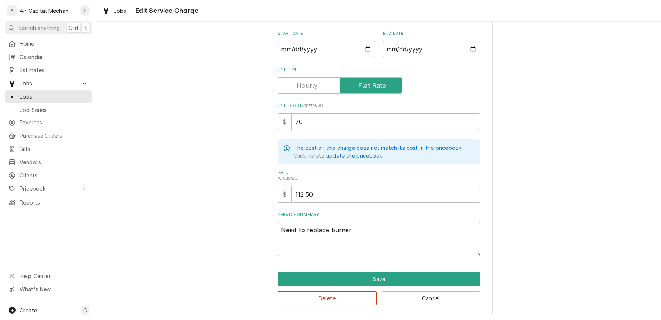
type textarea "x"
type textarea "Need to replace burner"
type textarea "x"
type textarea "Need to replace burner o"
type textarea "x"
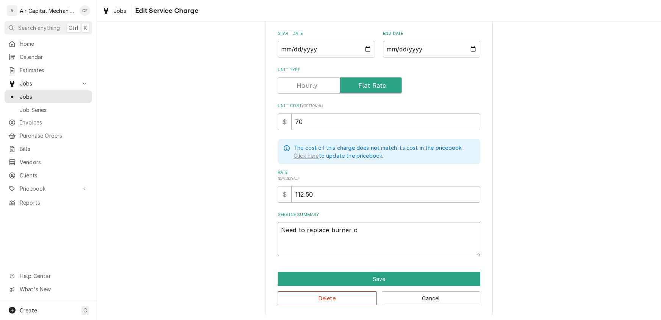
type textarea "Need to replace burner on"
type textarea "x"
type textarea "Need to replace burner on"
type textarea "x"
type textarea "Need to replace burner on c"
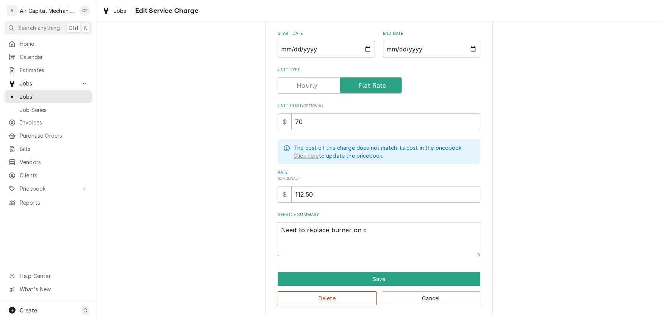
type textarea "x"
type textarea "Need to replace burner on co"
type textarea "x"
type textarea "Need to replace burner on coo"
type textarea "x"
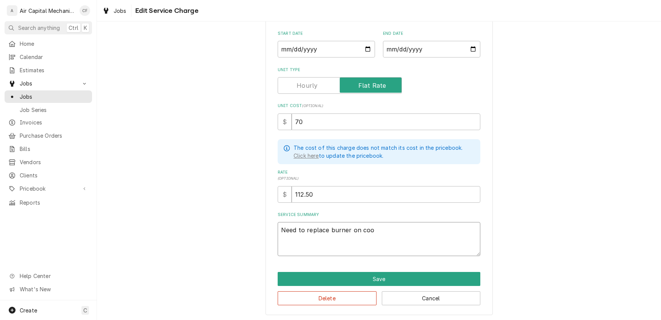
type textarea "Need to replace burner on cook"
type textarea "x"
type textarea "Need to replace burner on cookt"
type textarea "x"
type textarea "Need to replace burner on cookto"
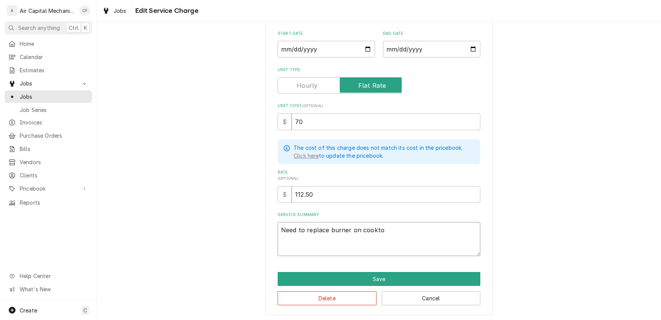
type textarea "x"
type textarea "Need to replace burner on cooktop"
click at [369, 279] on button "Save" at bounding box center [379, 279] width 203 height 14
type textarea "x"
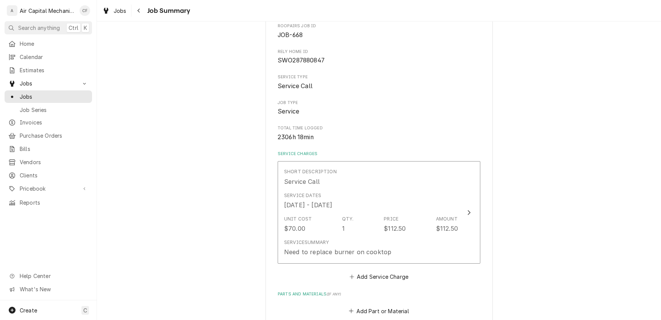
scroll to position [186, 0]
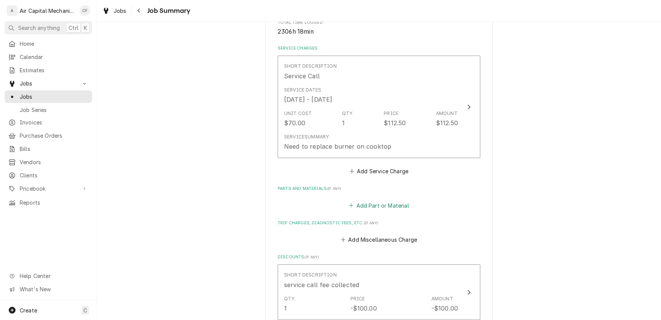
click at [370, 205] on button "Add Part or Material" at bounding box center [379, 205] width 63 height 11
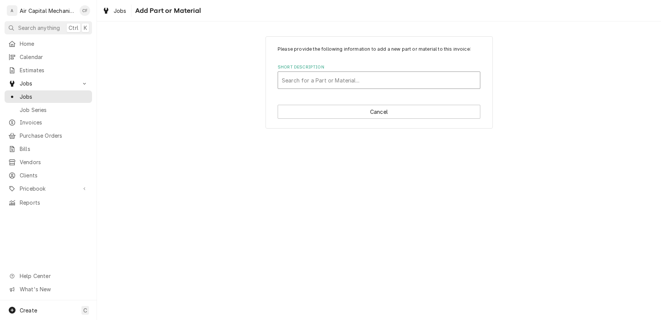
click at [337, 82] on div "Short Description" at bounding box center [379, 80] width 194 height 14
type input "Burner Element WB30T10130"
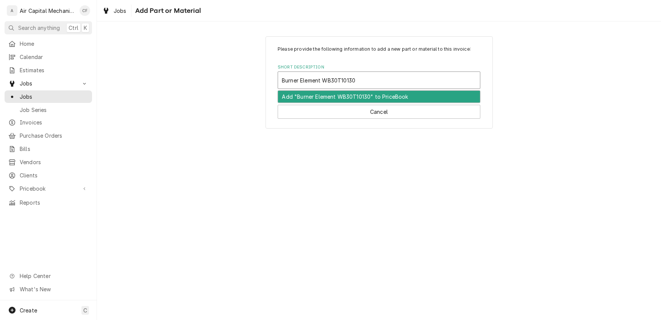
click at [377, 97] on div "Add "Burner Element WB30T10130" to PriceBook" at bounding box center [379, 97] width 202 height 12
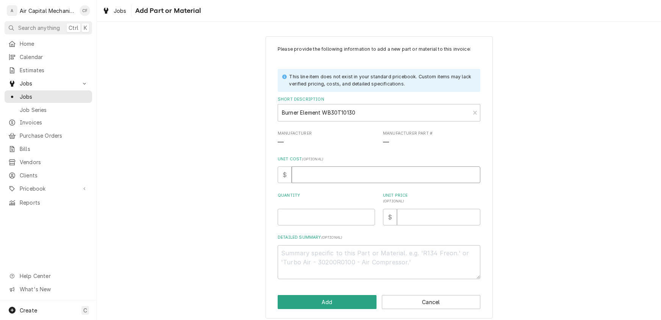
click at [319, 172] on input "Unit Cost ( optional )" at bounding box center [386, 175] width 189 height 17
type textarea "x"
type input "7"
type textarea "x"
type input "70"
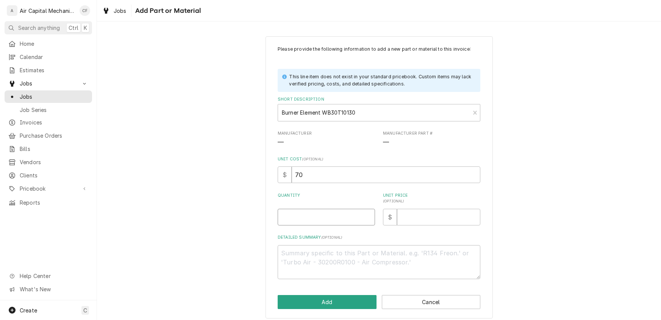
click at [289, 225] on input "Quantity" at bounding box center [326, 217] width 97 height 17
type textarea "x"
type input "1"
click at [408, 219] on input "Unit Price ( optional )" at bounding box center [438, 217] width 83 height 17
type textarea "x"
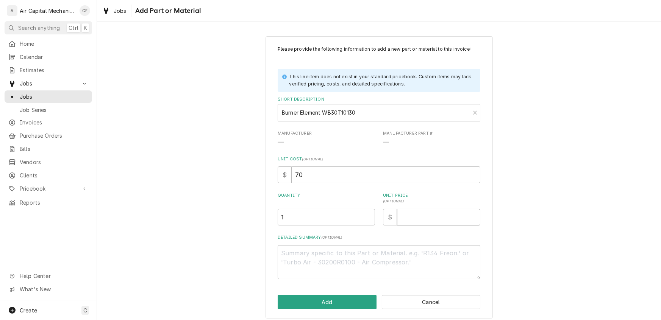
type input "1"
type textarea "x"
type input "13"
type textarea "x"
type input "134"
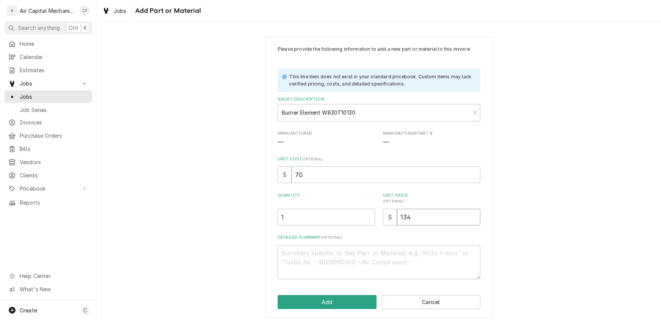
type textarea "x"
type input "134.0"
type textarea "x"
type input "134.09"
click at [334, 297] on button "Add" at bounding box center [327, 302] width 99 height 14
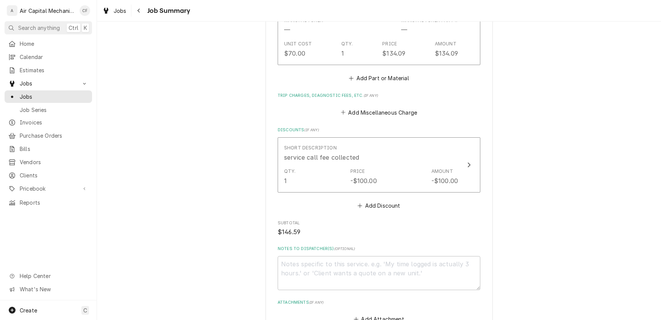
scroll to position [567, 0]
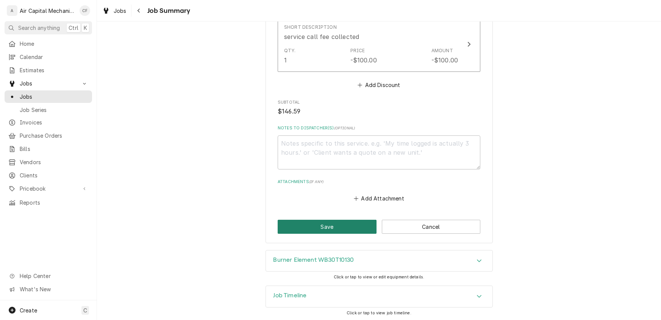
click at [330, 228] on button "Save" at bounding box center [327, 227] width 99 height 14
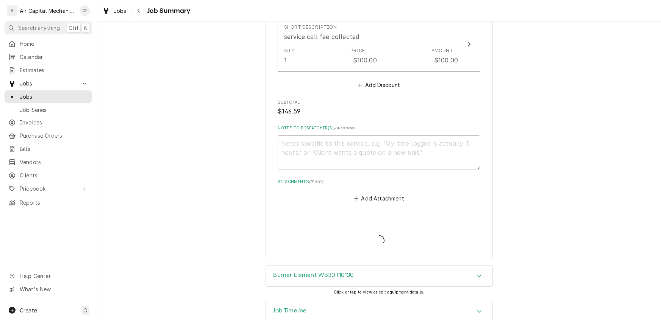
type textarea "x"
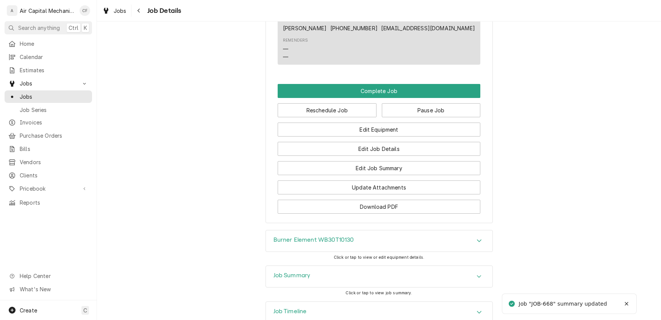
scroll to position [733, 0]
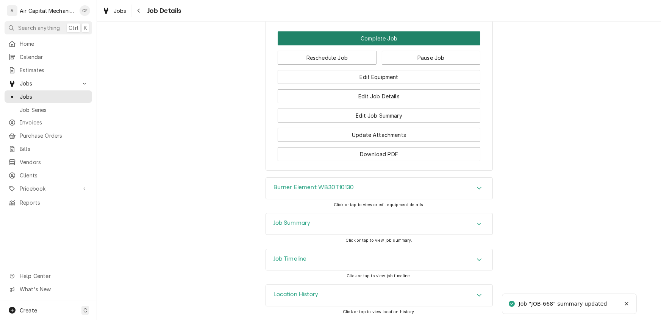
click at [382, 38] on button "Complete Job" at bounding box center [379, 38] width 203 height 14
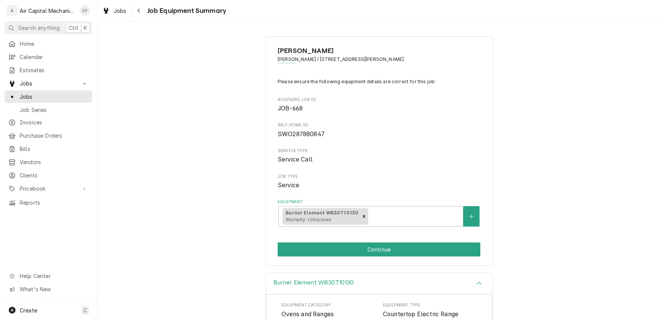
drag, startPoint x: 359, startPoint y: 216, endPoint x: 375, endPoint y: 182, distance: 37.1
click at [375, 182] on div "Please ensure the following equipment details are correct for this job: Roopair…" at bounding box center [379, 152] width 203 height 148
click at [378, 176] on span "Job Type" at bounding box center [379, 177] width 203 height 6
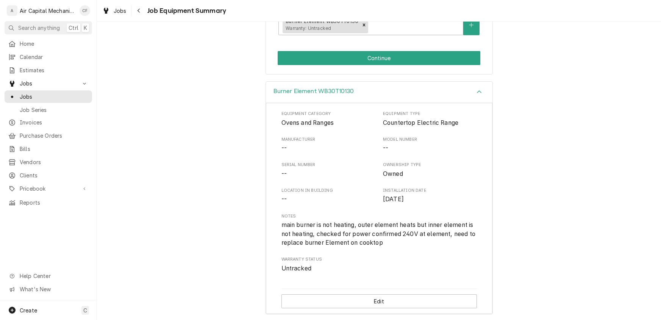
scroll to position [193, 0]
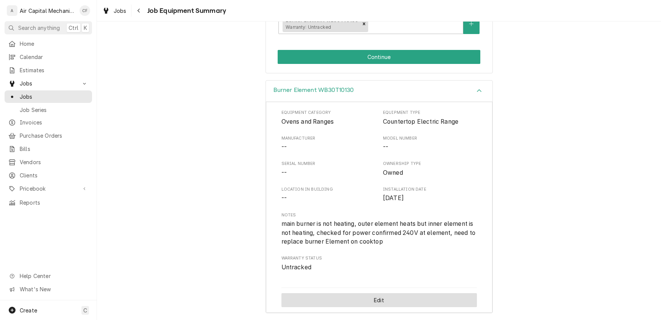
click at [379, 301] on button "Edit" at bounding box center [378, 301] width 195 height 14
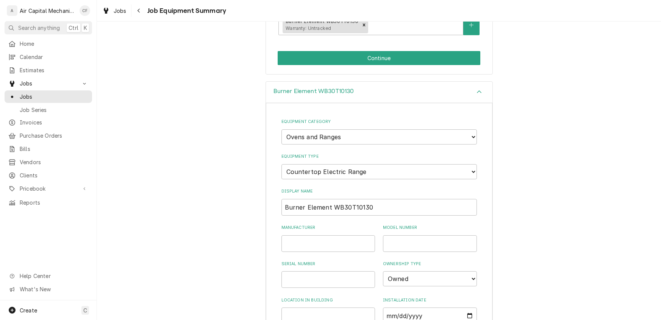
scroll to position [332, 0]
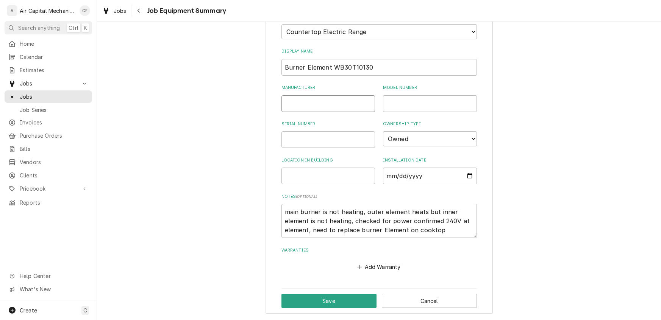
click at [334, 99] on input "Manufacturer" at bounding box center [328, 103] width 94 height 17
type textarea "x"
type input "G"
type textarea "x"
type input "GE"
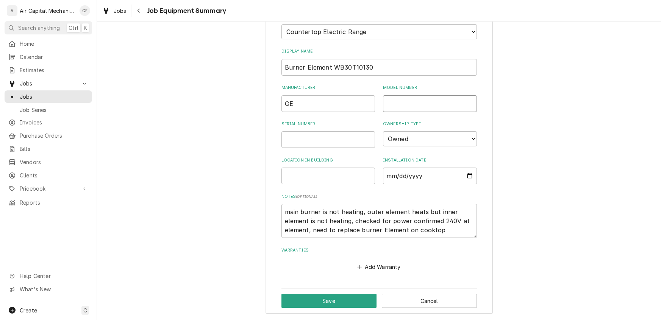
type textarea "x"
type input "J"
type textarea "x"
type input "JB"
type textarea "x"
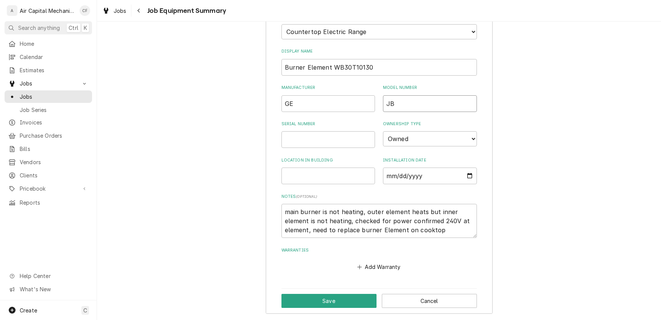
type input "JB7"
type textarea "x"
type input "JB73"
type textarea "x"
type input "JB735"
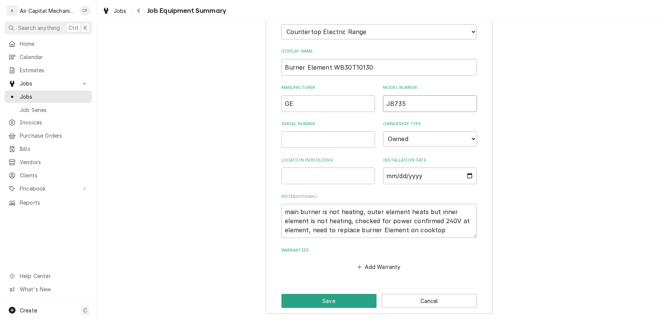
type textarea "x"
type input "JB7356"
type textarea "x"
type input "JB7356S"
type textarea "x"
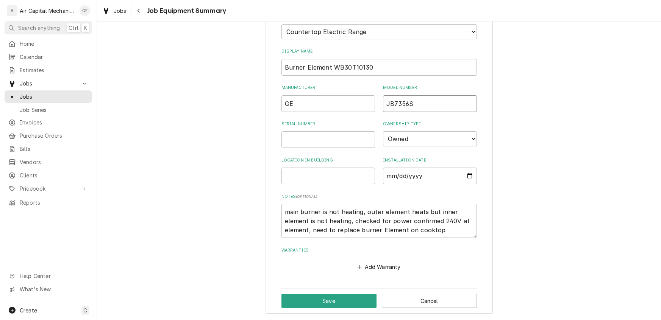
type input "JB7356SP"
type textarea "x"
type input "JB7356SP5"
type textarea "x"
type input "JB7356SP5S"
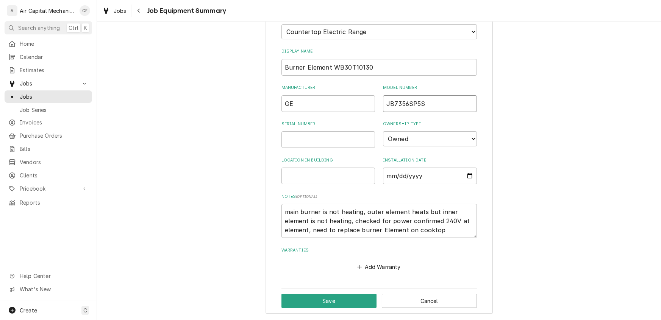
type textarea "x"
type input "JB7356SP5SS"
type textarea "x"
type input "JB7356SP5SS"
click at [295, 144] on input "Serial Number" at bounding box center [328, 139] width 94 height 17
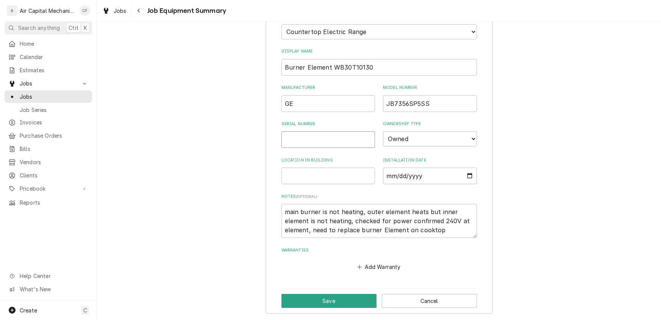
paste input "TV110255Q"
type textarea "x"
type input "TV110255Q"
type textarea "x"
type input "TV110255Q"
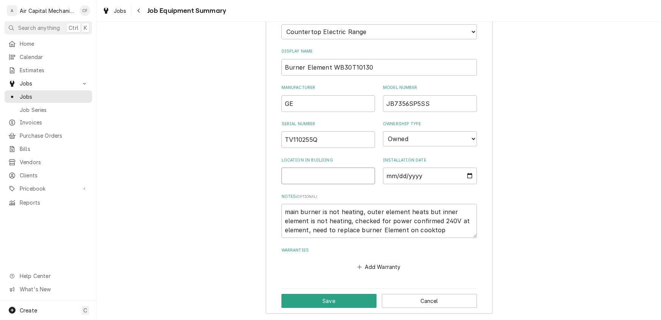
click at [342, 178] on input "Location in Building" at bounding box center [328, 176] width 94 height 17
type textarea "x"
type input "K"
type textarea "x"
type input "Ki"
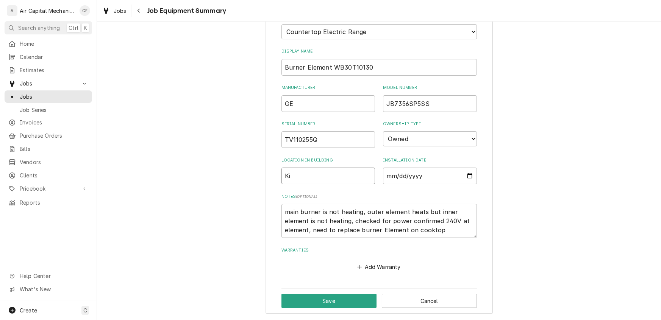
type textarea "x"
type input "Kit"
type textarea "x"
type input "Kitc"
type textarea "x"
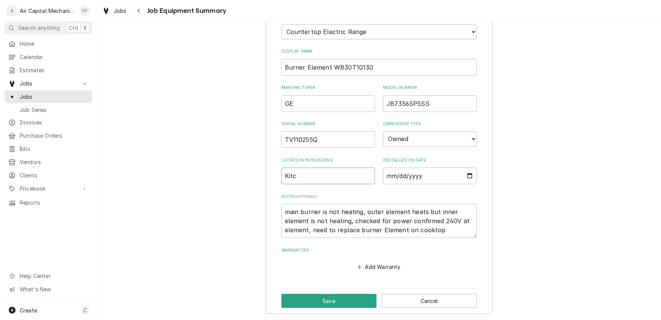
type input "Kitch"
type textarea "x"
type input "Kitche"
type textarea "x"
type input "Kitchee"
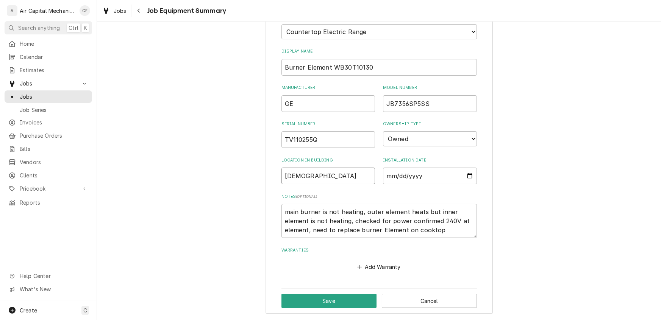
type textarea "x"
type input "Kitcheen"
type textarea "x"
type input "Kitchee"
type textarea "x"
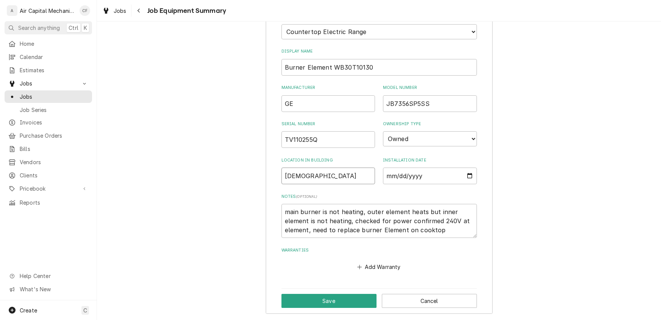
type input "Kitche"
type textarea "x"
type input "Kitchen"
type textarea "x"
type input "Kitchen"
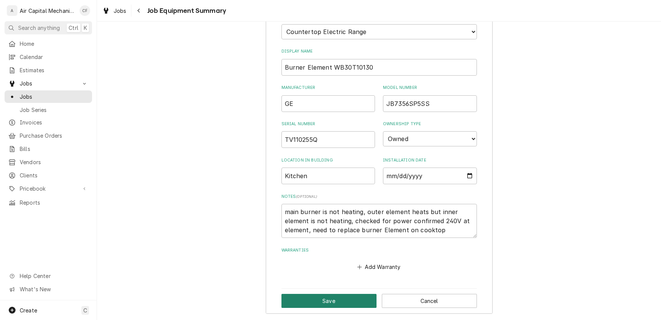
click at [320, 304] on button "Save" at bounding box center [328, 301] width 95 height 14
type textarea "x"
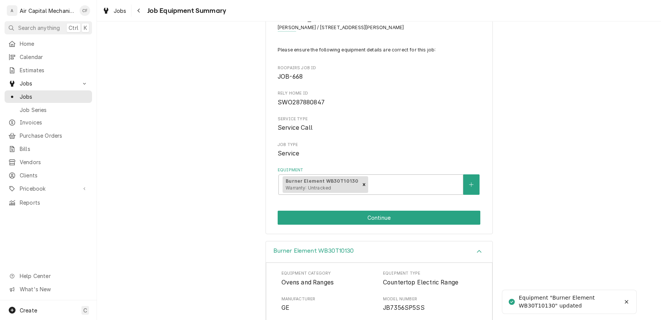
scroll to position [26, 0]
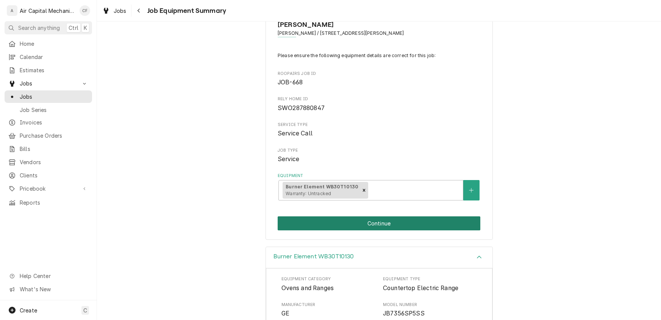
click at [347, 222] on button "Continue" at bounding box center [379, 224] width 203 height 14
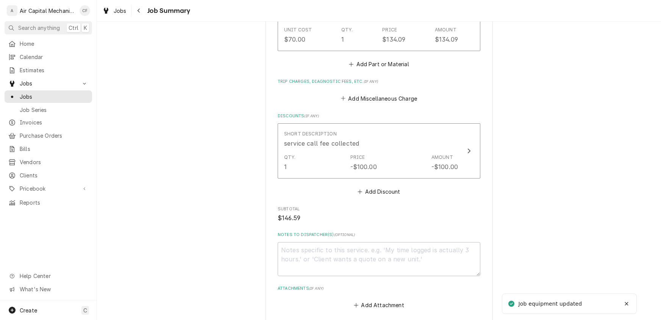
scroll to position [567, 0]
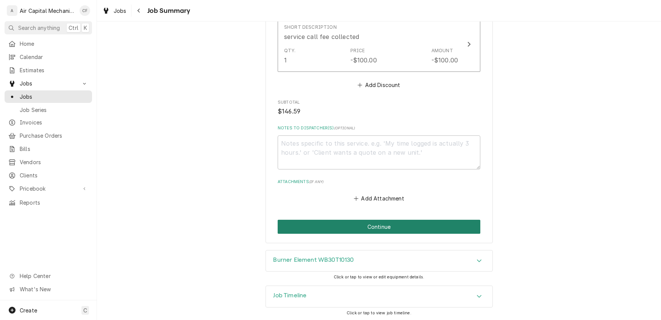
click at [390, 227] on button "Continue" at bounding box center [379, 227] width 203 height 14
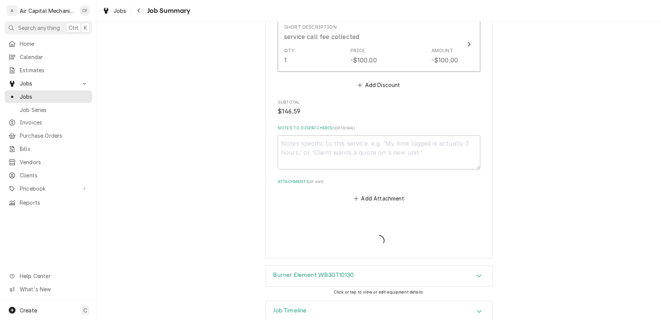
type textarea "x"
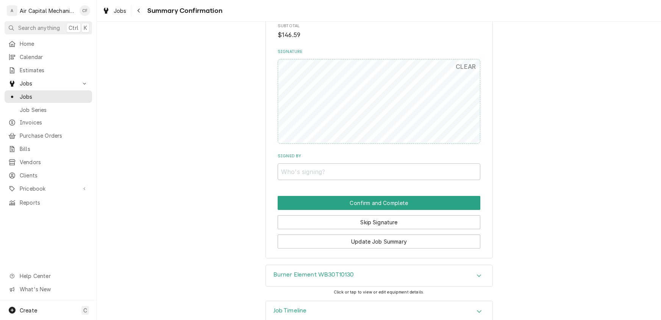
scroll to position [531, 0]
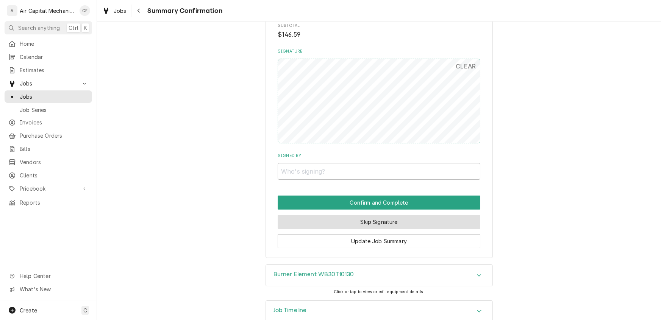
click at [386, 221] on button "Skip Signature" at bounding box center [379, 222] width 203 height 14
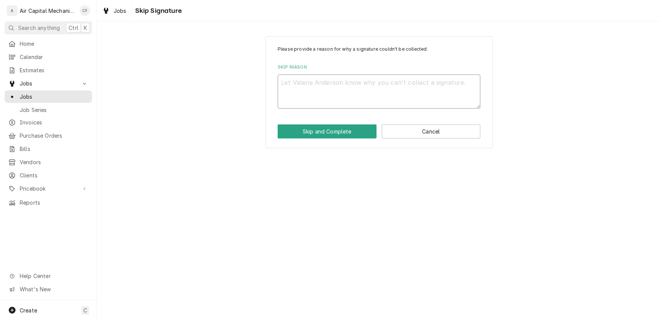
click at [328, 92] on textarea "Skip Reason" at bounding box center [379, 92] width 203 height 34
type textarea "x"
type textarea "n"
type textarea "x"
type textarea "na"
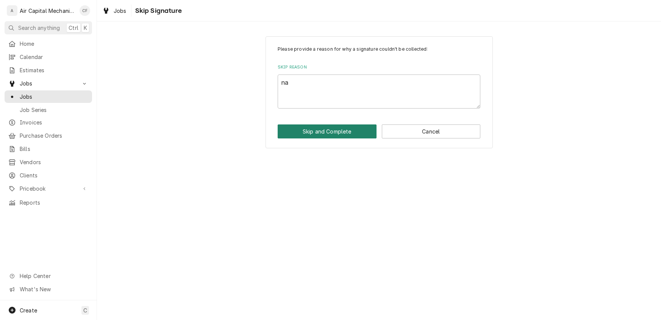
click at [338, 130] on button "Skip and Complete" at bounding box center [327, 132] width 99 height 14
type textarea "x"
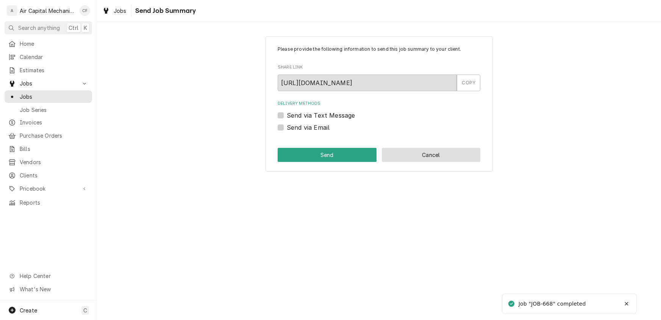
click at [411, 158] on button "Cancel" at bounding box center [431, 155] width 99 height 14
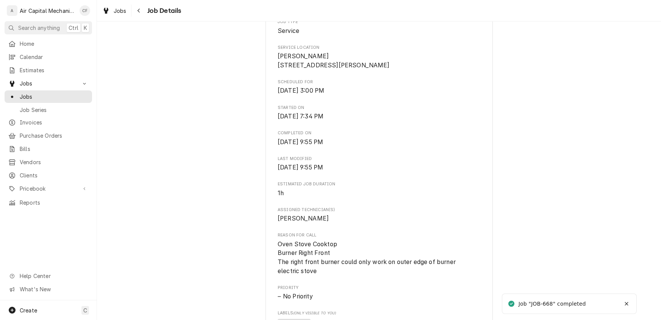
scroll to position [526, 0]
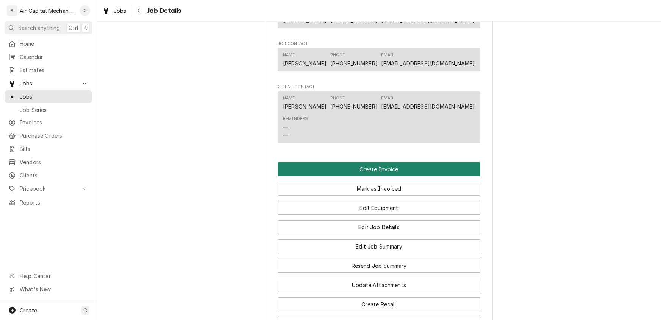
click at [405, 177] on button "Create Invoice" at bounding box center [379, 170] width 203 height 14
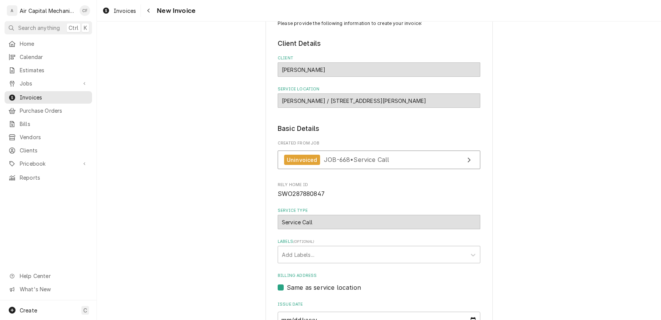
scroll to position [34, 0]
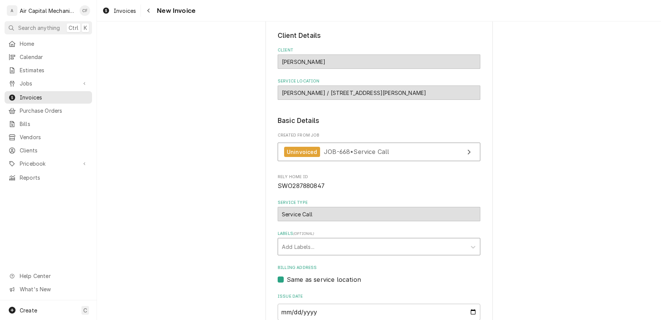
click at [327, 251] on div "Labels" at bounding box center [372, 247] width 181 height 14
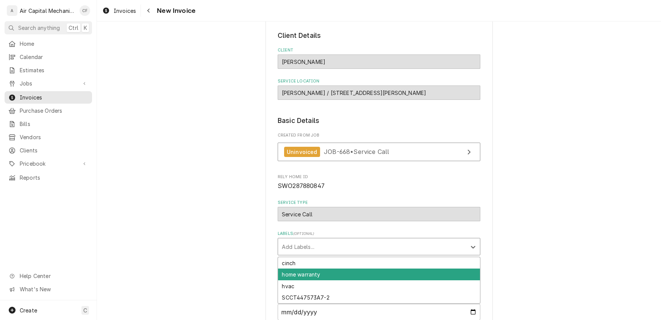
click at [314, 275] on div "home warranty" at bounding box center [379, 275] width 202 height 12
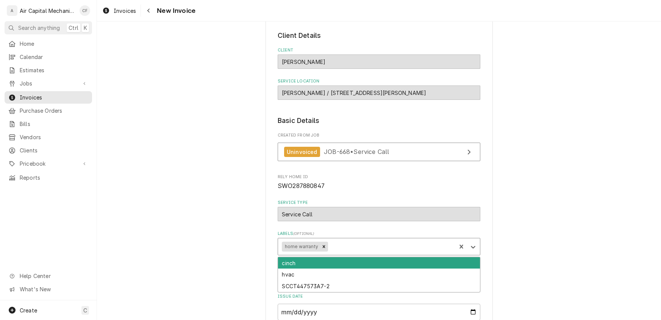
click at [347, 243] on div "Labels" at bounding box center [391, 247] width 123 height 14
click at [532, 221] on div "Please provide the following information to create your invoice: Client Details…" at bounding box center [379, 224] width 564 height 457
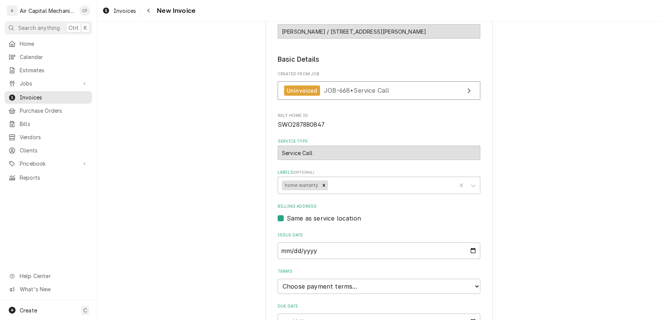
scroll to position [165, 0]
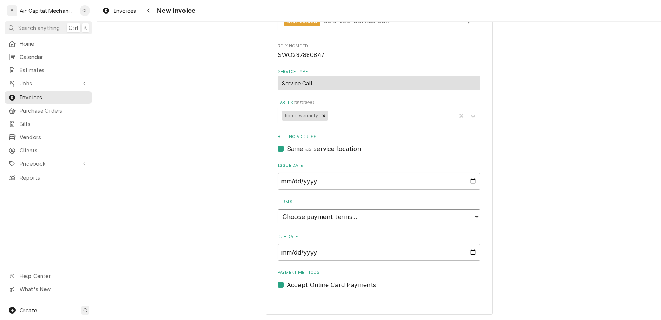
click at [321, 213] on select "Choose payment terms... Same Day Net 7 Net 14 Net 21 Net 30 Net 45 Net 60 Net 90" at bounding box center [379, 216] width 203 height 15
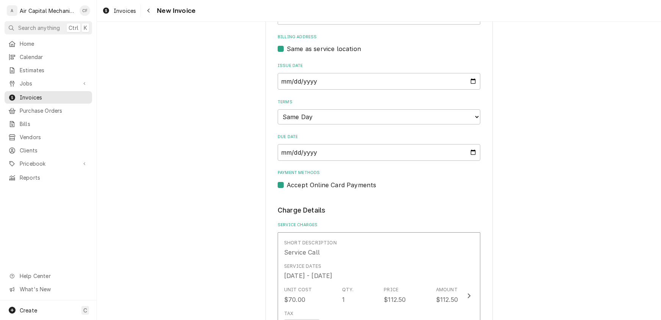
scroll to position [287, 0]
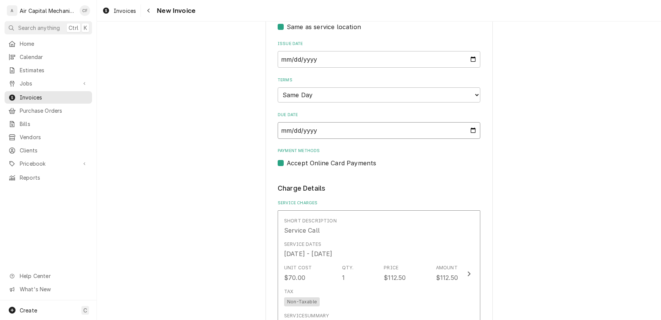
click at [281, 133] on input "2025-09-22" at bounding box center [379, 130] width 203 height 17
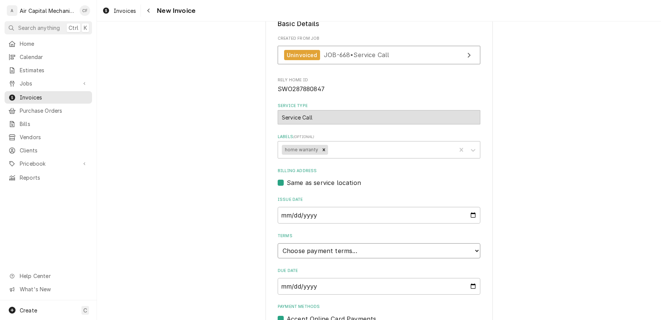
click at [337, 253] on select "Choose payment terms... Same Day Net 7 Net 14 Net 21 Net 30 Net 45 Net 60 Net 90" at bounding box center [379, 251] width 203 height 15
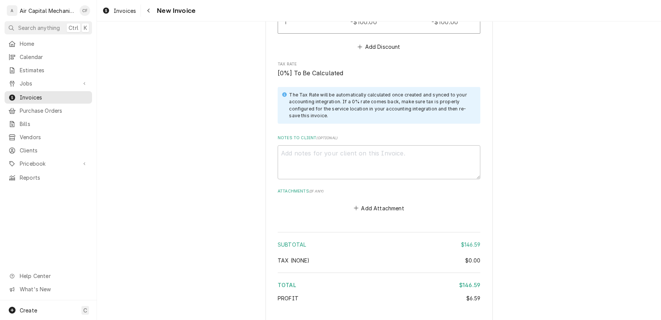
scroll to position [960, 0]
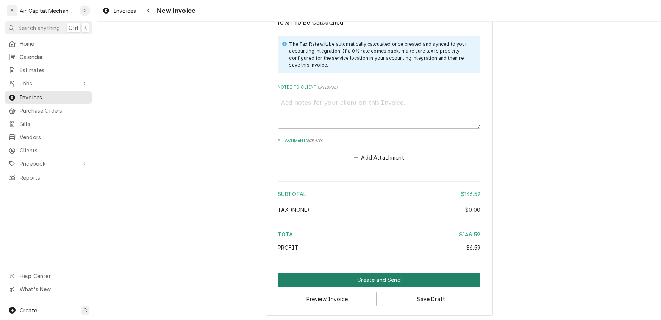
click at [386, 277] on button "Create and Send" at bounding box center [379, 280] width 203 height 14
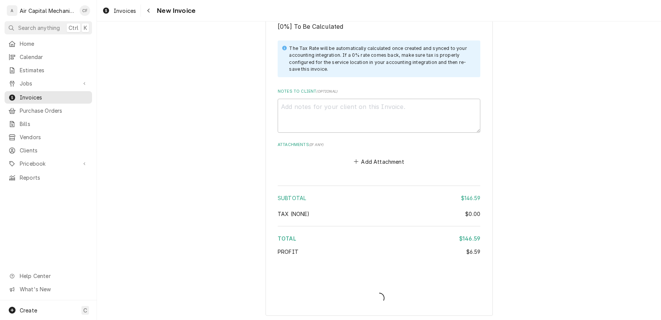
type textarea "x"
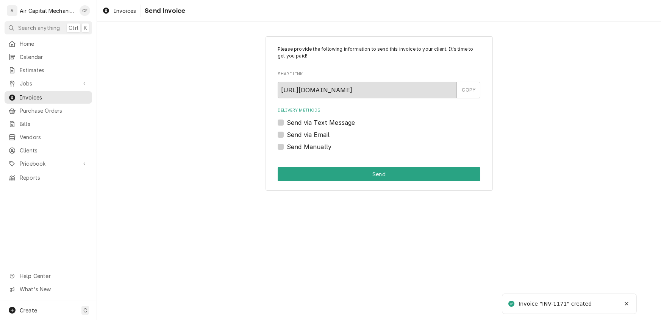
click at [287, 148] on label "Send Manually" at bounding box center [309, 146] width 45 height 9
click at [287, 148] on input "Send Manually" at bounding box center [388, 150] width 203 height 17
checkbox input "true"
click at [350, 182] on div "Please provide the following information to send this invoice to your client. I…" at bounding box center [379, 113] width 227 height 155
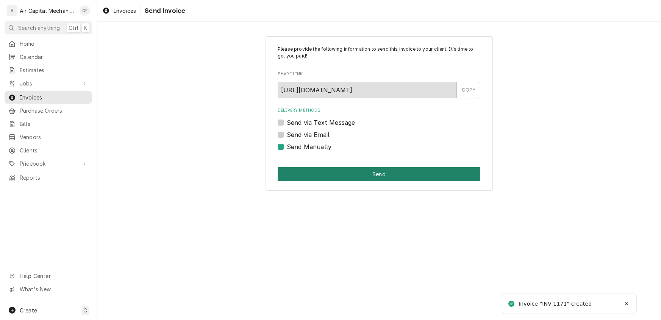
click at [347, 176] on button "Send" at bounding box center [379, 174] width 203 height 14
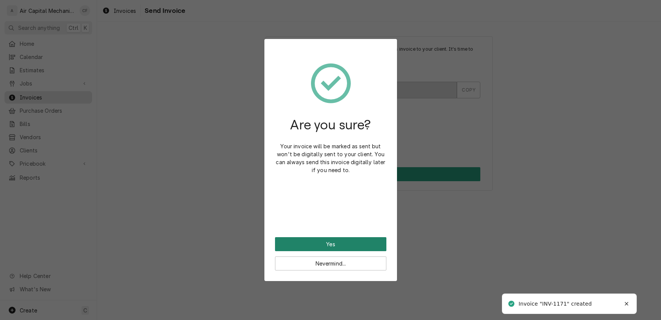
click at [322, 238] on button "Yes" at bounding box center [330, 245] width 111 height 14
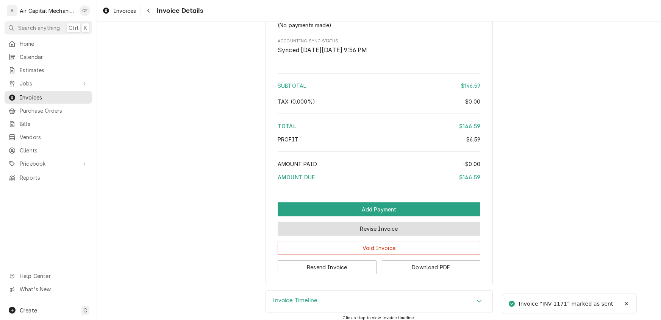
scroll to position [867, 0]
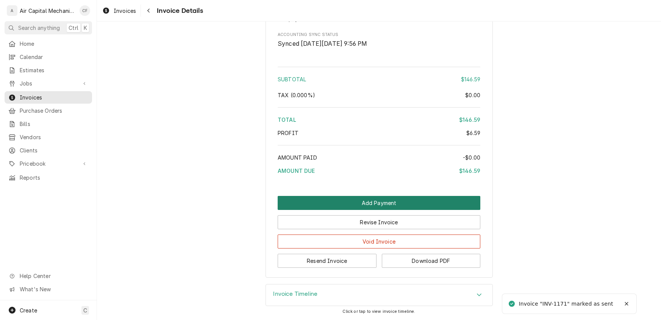
click at [361, 208] on button "Add Payment" at bounding box center [379, 203] width 203 height 14
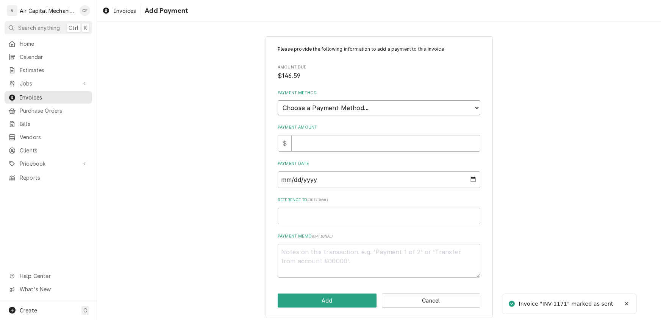
click at [313, 111] on select "Choose a Payment Method... Cash Check Credit/Debit Card ACH/eCheck Other" at bounding box center [379, 107] width 203 height 15
select select "2"
click at [278, 100] on select "Choose a Payment Method... Cash Check Credit/Debit Card ACH/eCheck Other" at bounding box center [379, 107] width 203 height 15
click at [304, 142] on input "Payment Amount" at bounding box center [386, 143] width 189 height 17
type textarea "x"
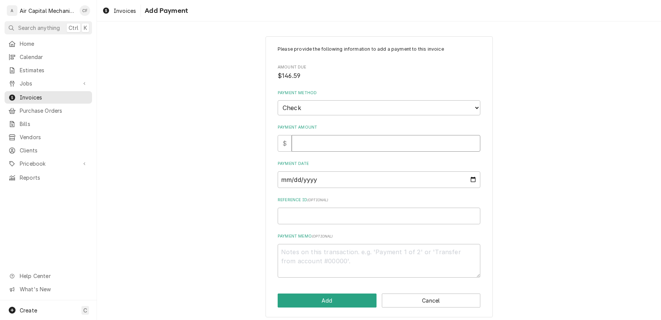
type input "1"
type textarea "x"
type input "15"
type textarea "x"
type input "156"
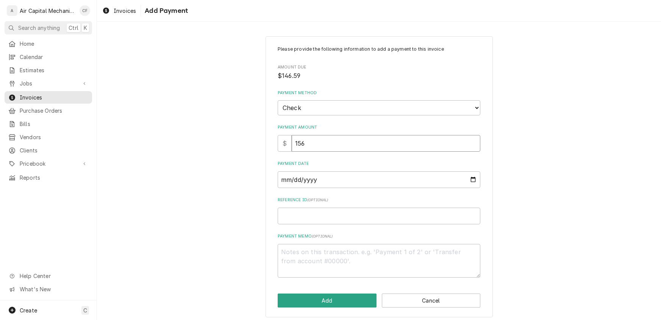
type textarea "x"
type input "15"
type textarea "x"
type input "1"
type textarea "x"
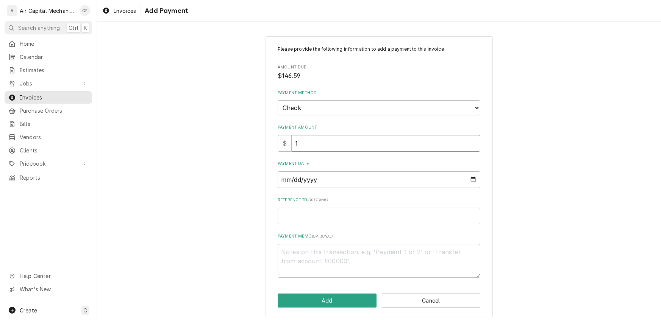
type input "14"
type textarea "x"
type input "146"
type textarea "x"
type input "146.5"
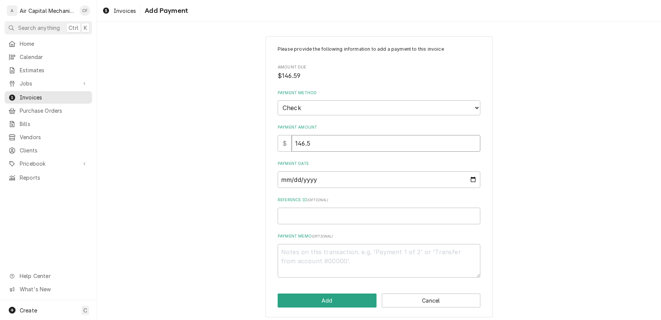
type textarea "x"
type input "146.59"
click at [282, 179] on input "Payment Date" at bounding box center [379, 180] width 203 height 17
type input "0002-07-29"
type textarea "x"
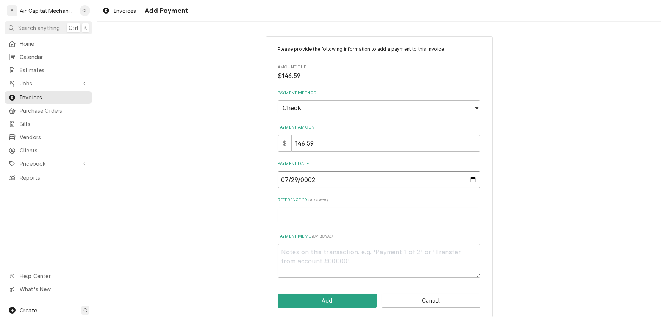
type input "0020-07-29"
type textarea "x"
type input "0202-07-29"
type textarea "x"
type input "2025-07-29"
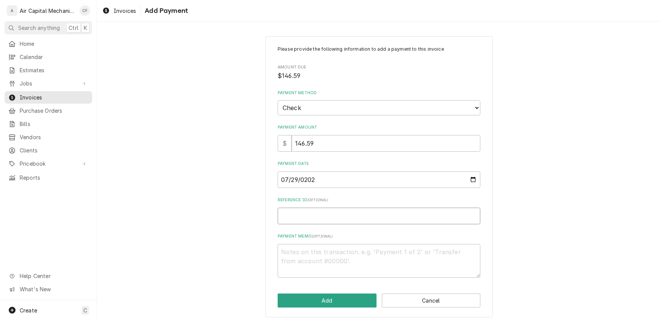
click at [299, 216] on input "Reference ID ( optional )" at bounding box center [379, 216] width 203 height 17
type textarea "x"
type input "2"
type textarea "x"
type input "26"
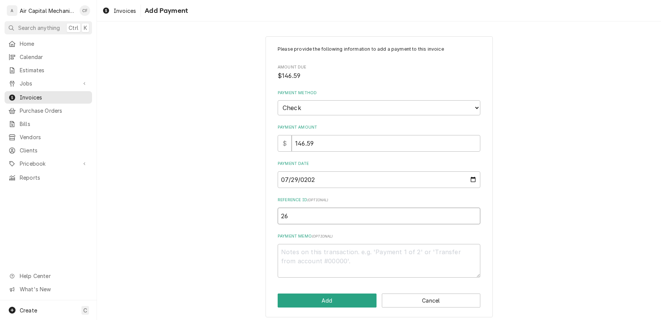
type textarea "x"
type input "261"
type textarea "x"
type input "2619"
type textarea "x"
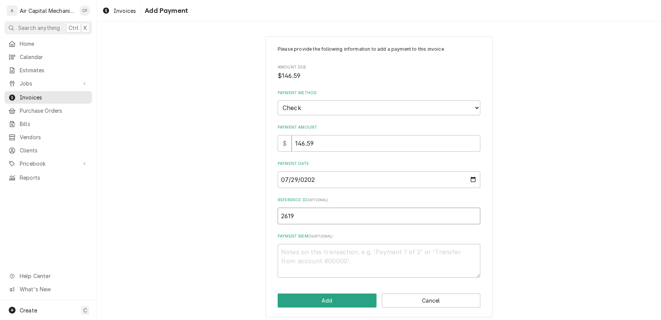
type input "26197"
type textarea "x"
type input "261972"
type textarea "x"
type input "2619723"
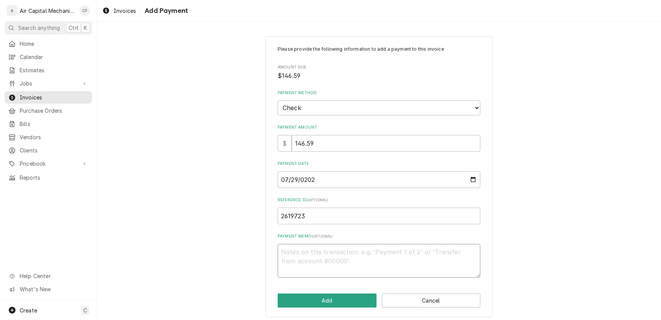
click at [309, 262] on textarea "Payment Memo ( optional )" at bounding box center [379, 261] width 203 height 34
type textarea "x"
type textarea "W"
type textarea "x"
type textarea "Wi"
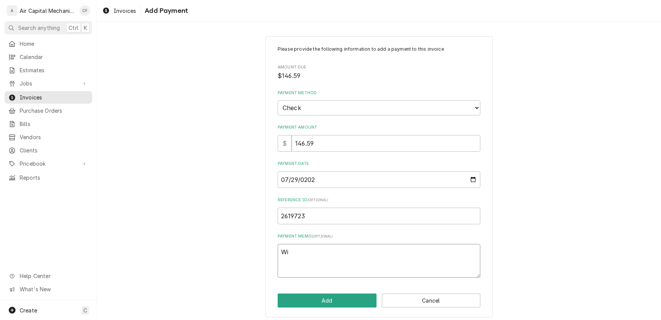
type textarea "x"
type textarea "Wit"
type textarea "x"
type textarea "With"
type textarea "x"
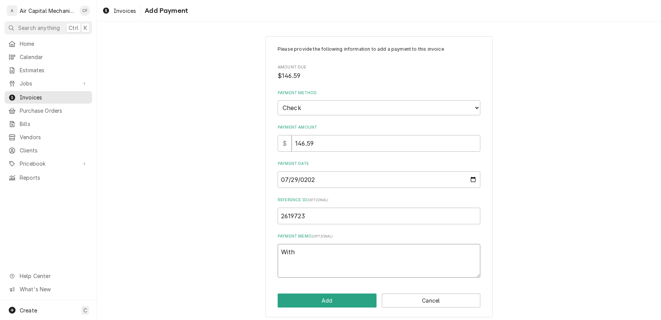
type textarea "With"
type textarea "x"
type textarea "With t"
type textarea "x"
type textarea "With ta"
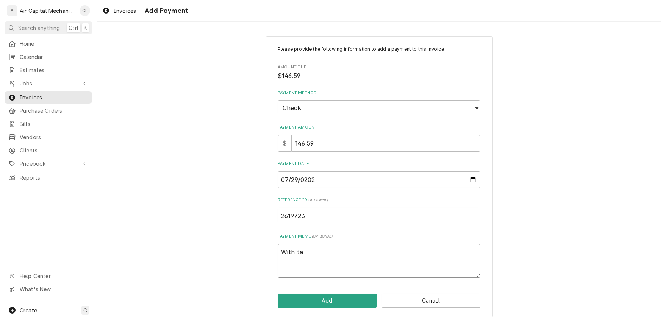
type textarea "x"
type textarea "With tax"
type textarea "x"
type textarea "With tax"
type textarea "x"
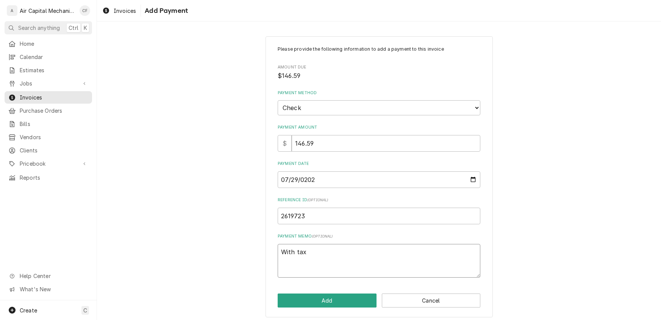
type textarea "With tax p"
type textarea "x"
type textarea "With tax pa"
type textarea "x"
type textarea "With tax pay"
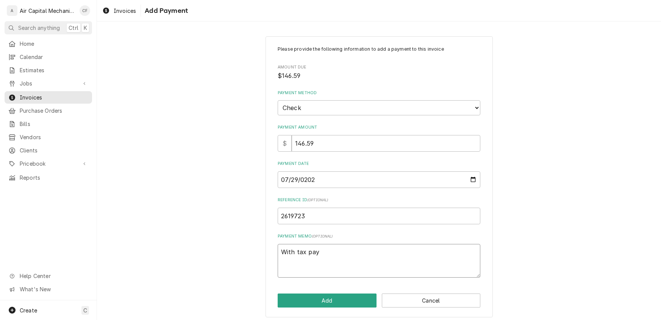
type textarea "x"
type textarea "With tax paym"
type textarea "x"
type textarea "With tax payme"
type textarea "x"
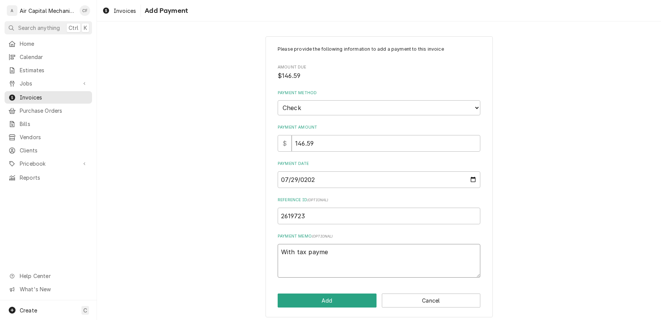
type textarea "With tax paymen"
type textarea "x"
type textarea "With tax payment"
type textarea "x"
type textarea "With tax payment"
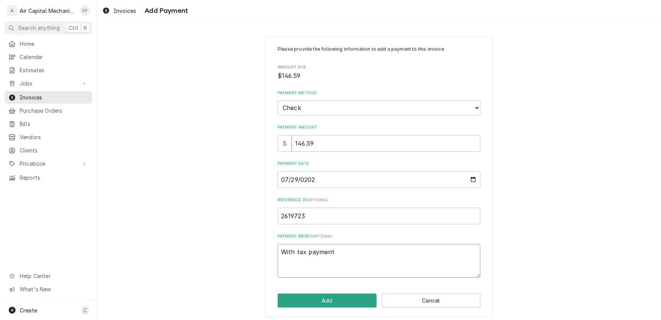
type textarea "x"
type textarea "With tax payment i"
type textarea "x"
type textarea "With tax payment is"
type textarea "x"
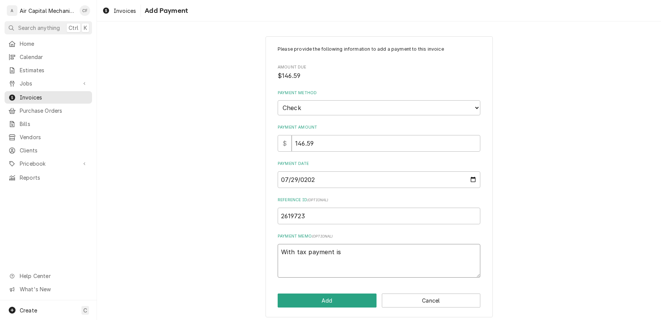
type textarea "With tax payment is"
type textarea "x"
type textarea "With tax payment is 1"
type textarea "x"
type textarea "With tax payment is 15"
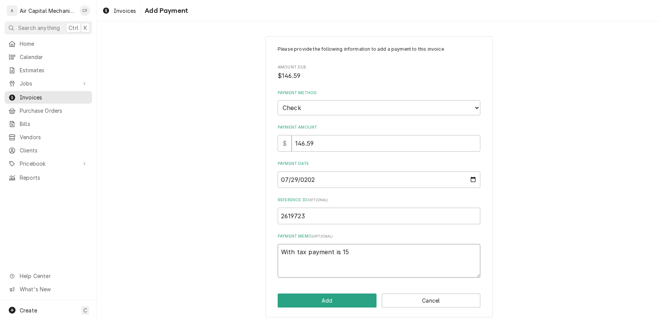
type textarea "x"
type textarea "With tax payment is 156"
type textarea "x"
type textarea "With tax payment is 156."
type textarea "x"
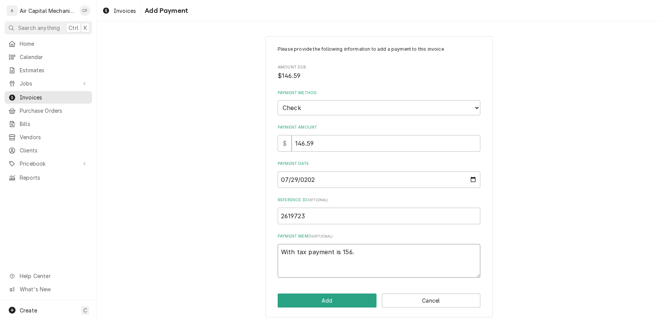
type textarea "With tax payment is 156.6"
type textarea "x"
type textarea "With tax payment is 156.64"
click at [315, 305] on button "Add" at bounding box center [327, 301] width 99 height 14
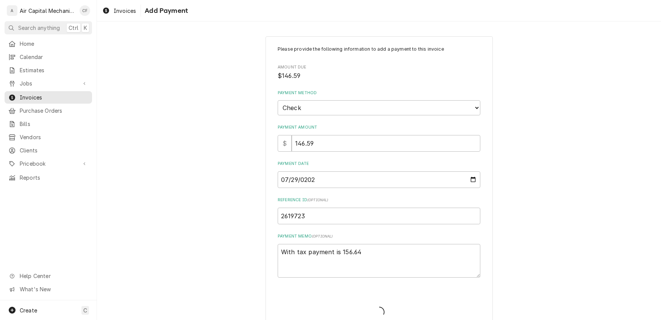
type textarea "x"
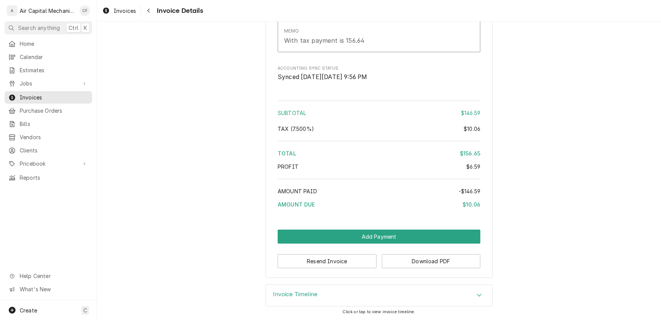
scroll to position [914, 0]
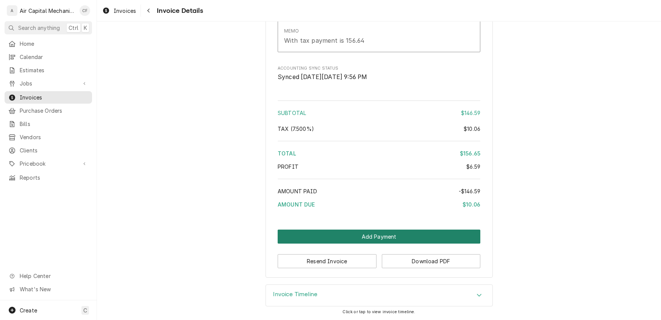
click at [374, 244] on button "Add Payment" at bounding box center [379, 237] width 203 height 14
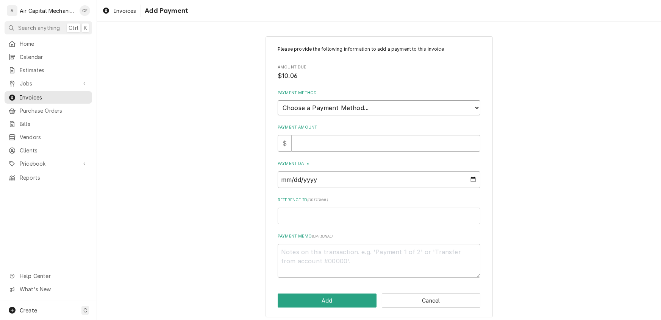
click at [331, 106] on select "Choose a Payment Method... Cash Check Credit/Debit Card ACH/eCheck Other" at bounding box center [379, 107] width 203 height 15
select select "2"
click at [278, 100] on select "Choose a Payment Method... Cash Check Credit/Debit Card ACH/eCheck Other" at bounding box center [379, 107] width 203 height 15
click at [316, 138] on input "Payment Amount" at bounding box center [386, 143] width 189 height 17
type textarea "x"
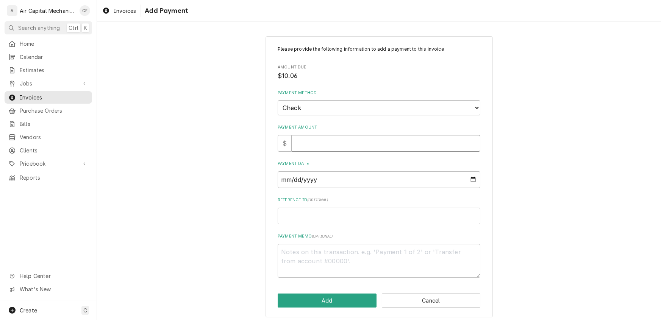
type input "1"
type textarea "x"
type input "10"
type textarea "x"
type input "10.0"
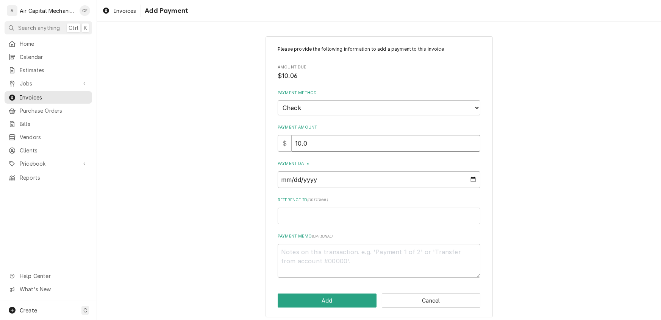
type textarea "x"
type input "10.06"
click at [311, 181] on input "Payment Date" at bounding box center [379, 180] width 203 height 17
type input "0002-07-29"
type textarea "x"
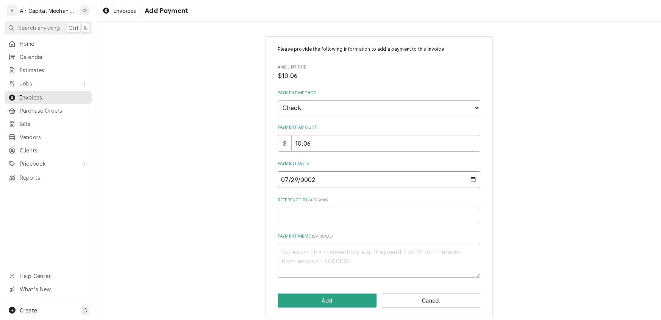
type input "0020-07-29"
type textarea "x"
type input "0202-07-29"
type textarea "x"
type input "2025-07-29"
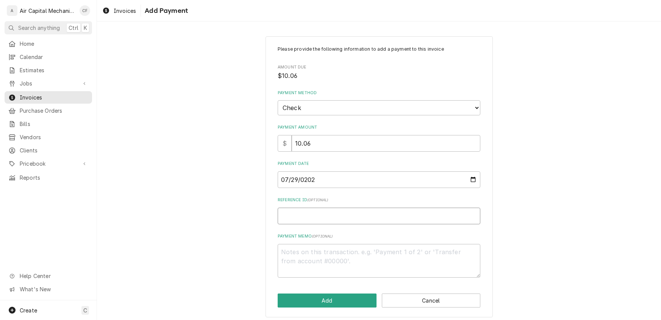
click at [331, 213] on input "Reference ID ( optional )" at bounding box center [379, 216] width 203 height 17
type textarea "x"
type input "2"
type textarea "x"
type input "26"
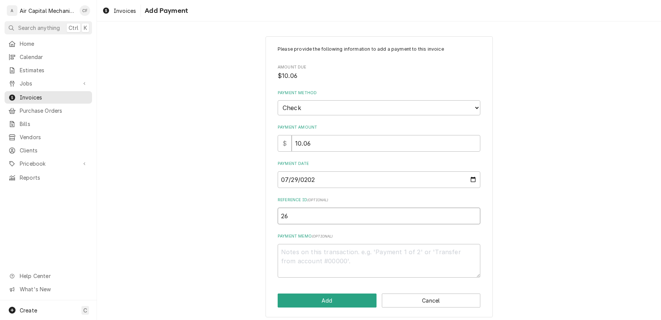
type textarea "x"
type input "261"
type textarea "x"
type input "2619"
type textarea "x"
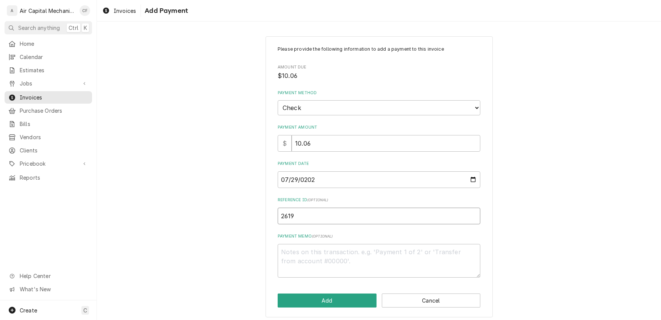
type input "26197"
type textarea "x"
type input "261972"
type textarea "x"
type input "2619723"
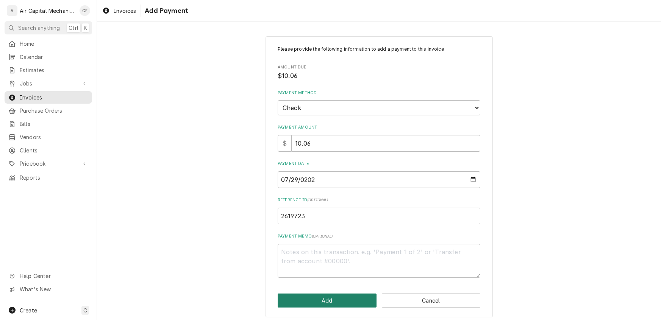
click at [330, 303] on button "Add" at bounding box center [327, 301] width 99 height 14
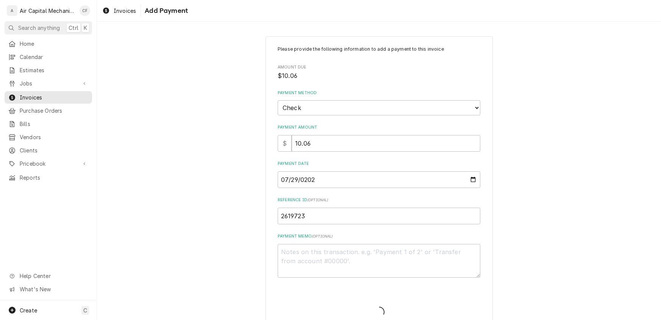
type textarea "x"
